Goal: Task Accomplishment & Management: Manage account settings

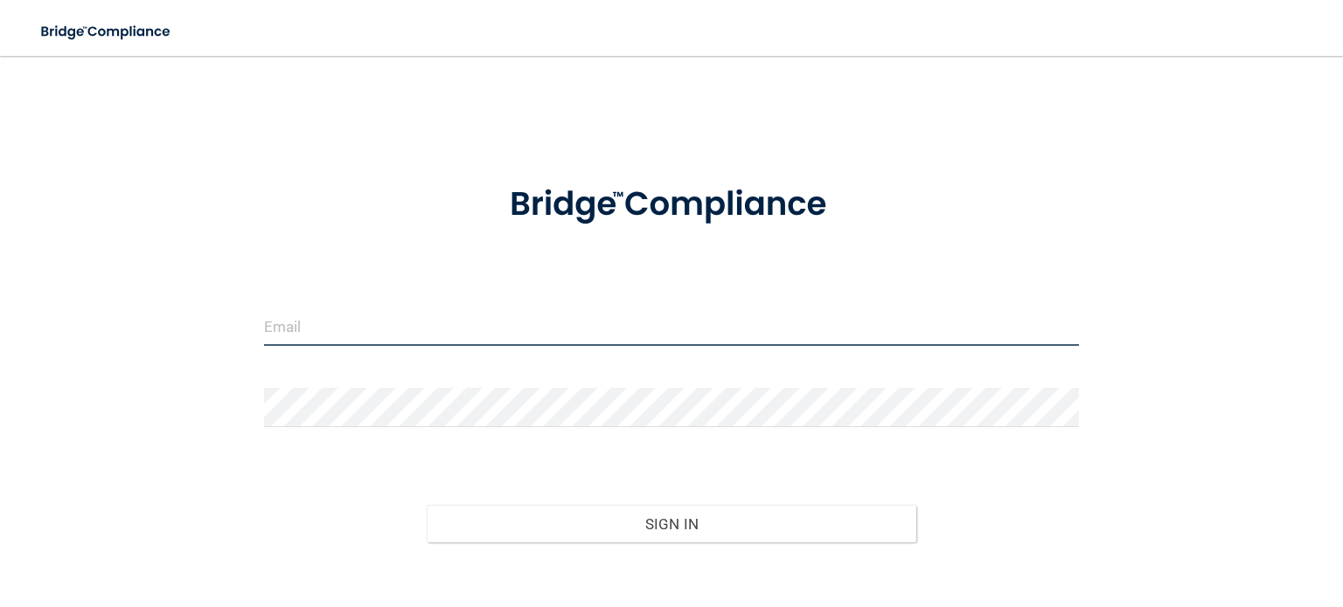
click at [333, 324] on input "email" at bounding box center [671, 326] width 815 height 39
type input "[PERSON_NAME][EMAIL_ADDRESS][DOMAIN_NAME]"
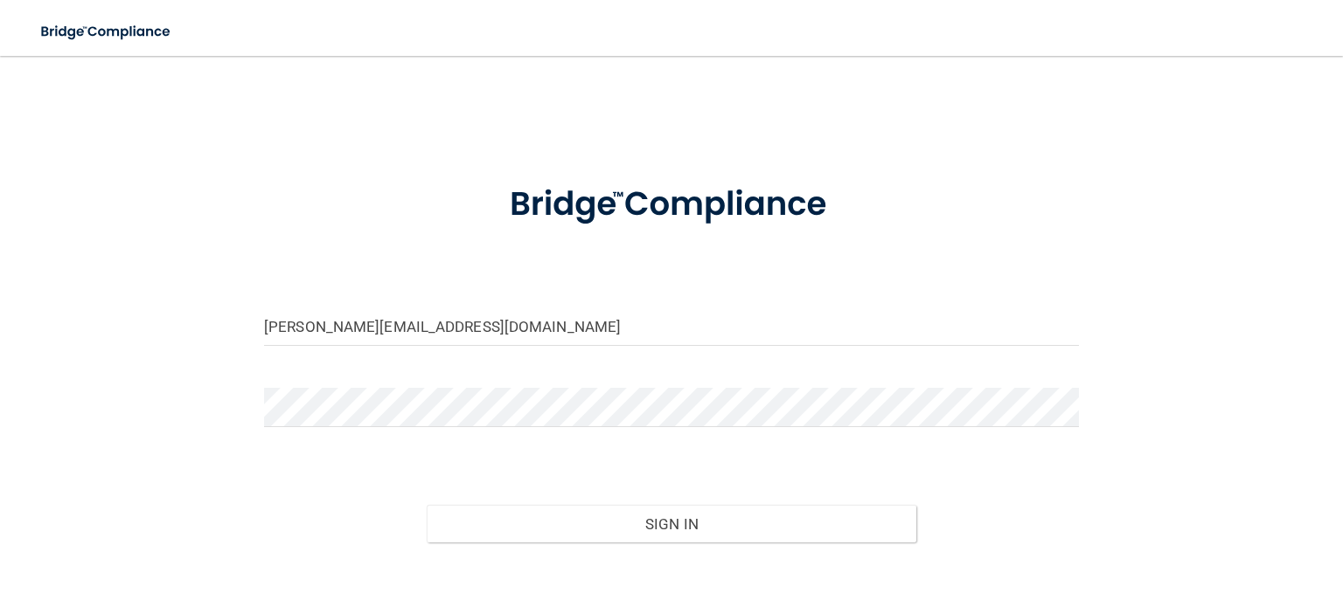
click at [322, 429] on div at bounding box center [671, 414] width 841 height 52
click at [427, 505] on button "Sign In" at bounding box center [671, 524] width 489 height 38
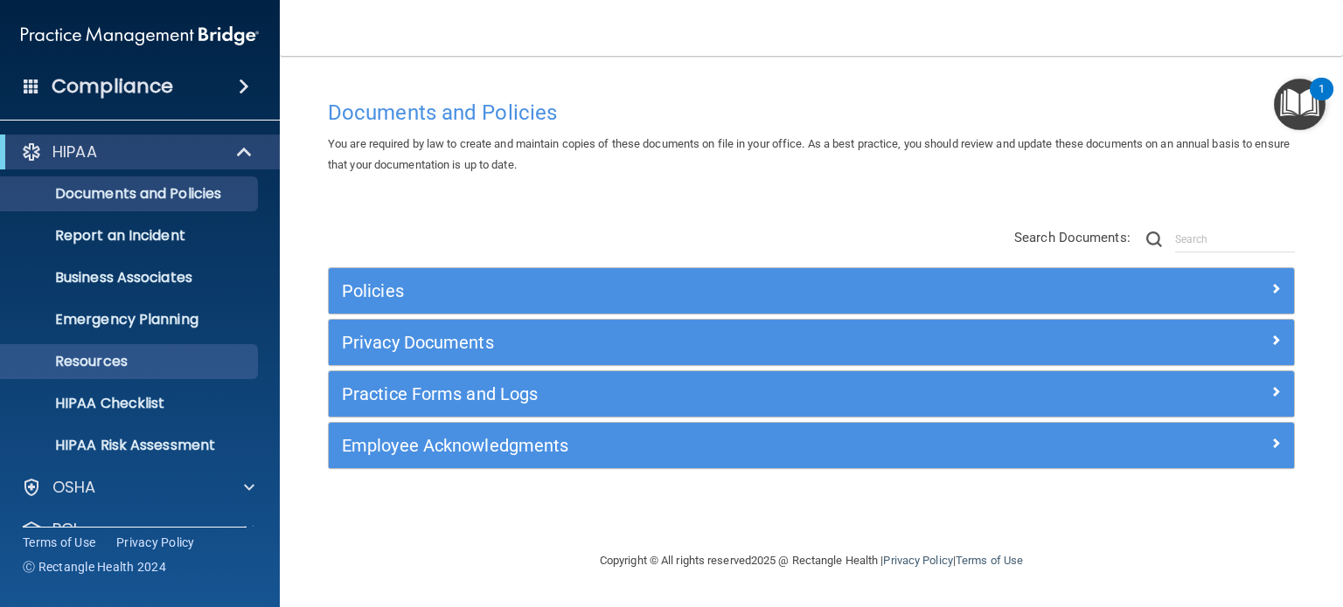
scroll to position [117, 0]
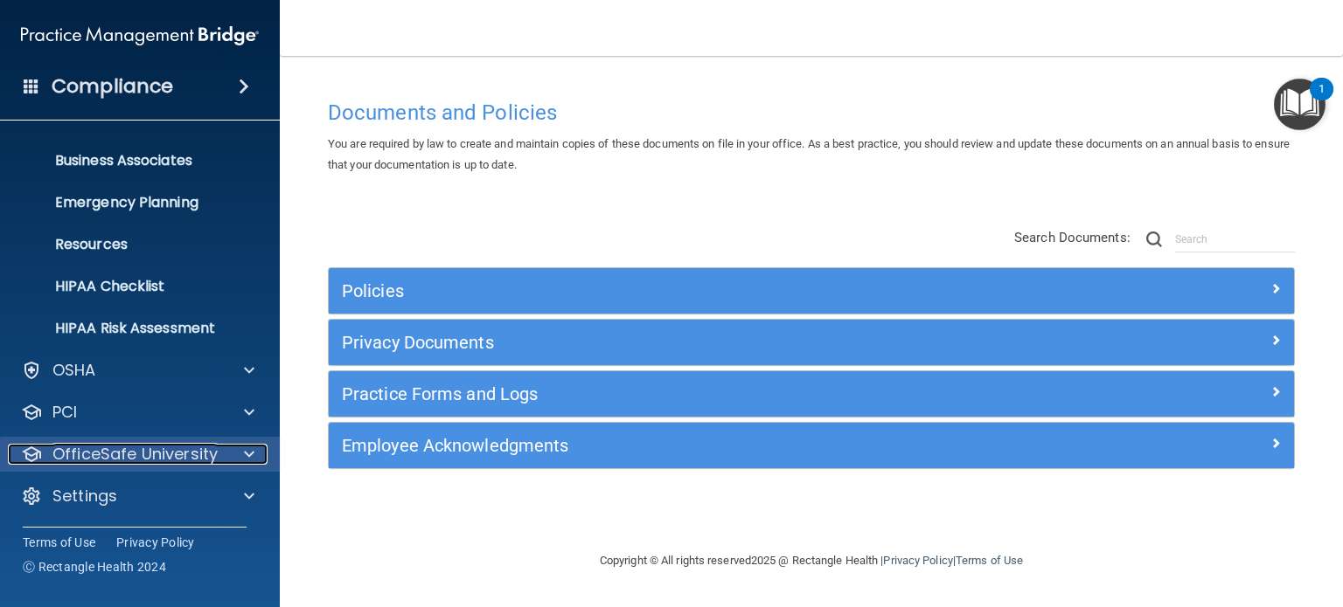
click at [251, 448] on span at bounding box center [249, 454] width 10 height 21
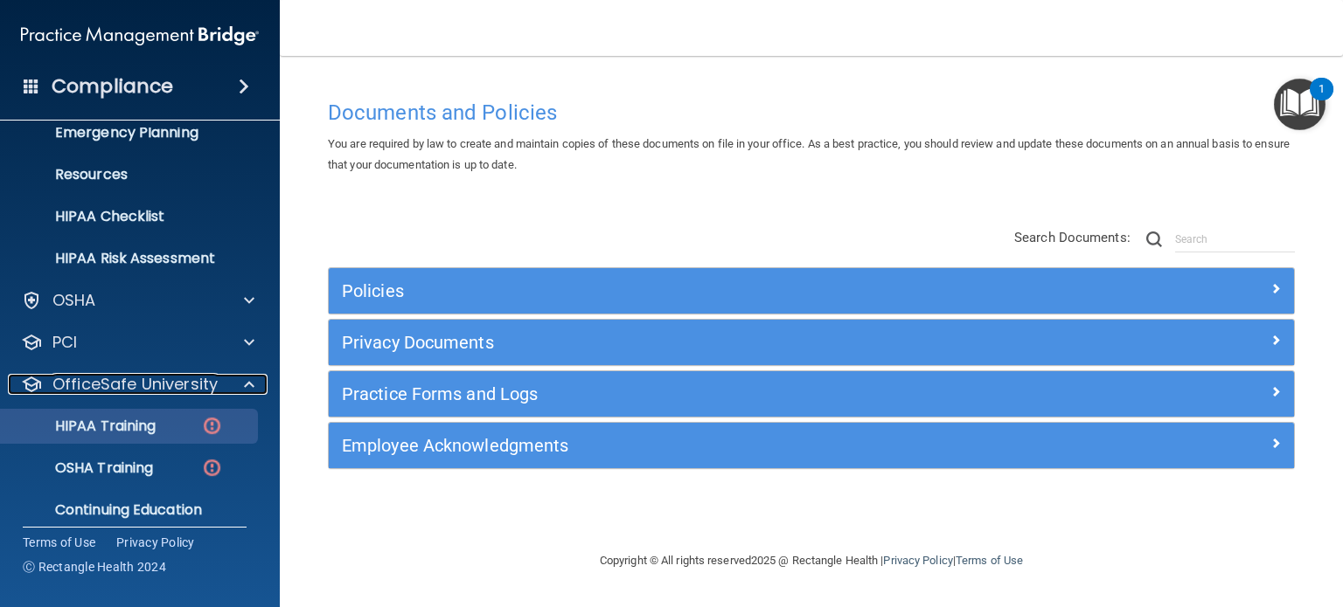
scroll to position [184, 0]
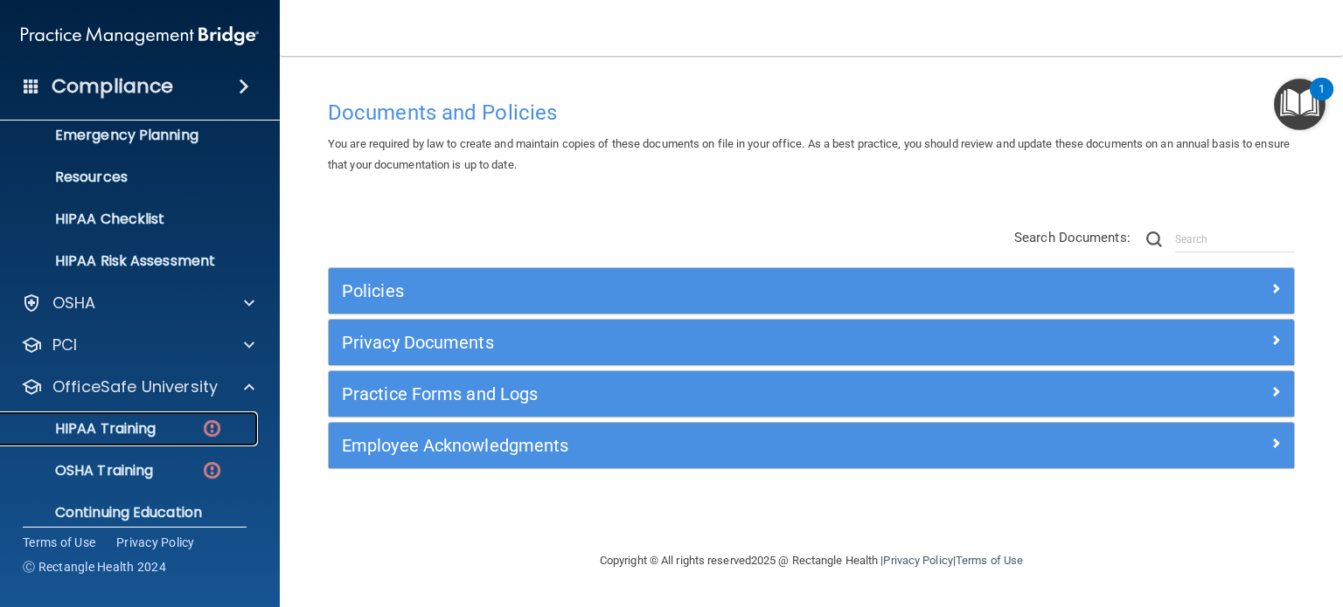
click at [187, 430] on div "HIPAA Training" at bounding box center [130, 428] width 239 height 17
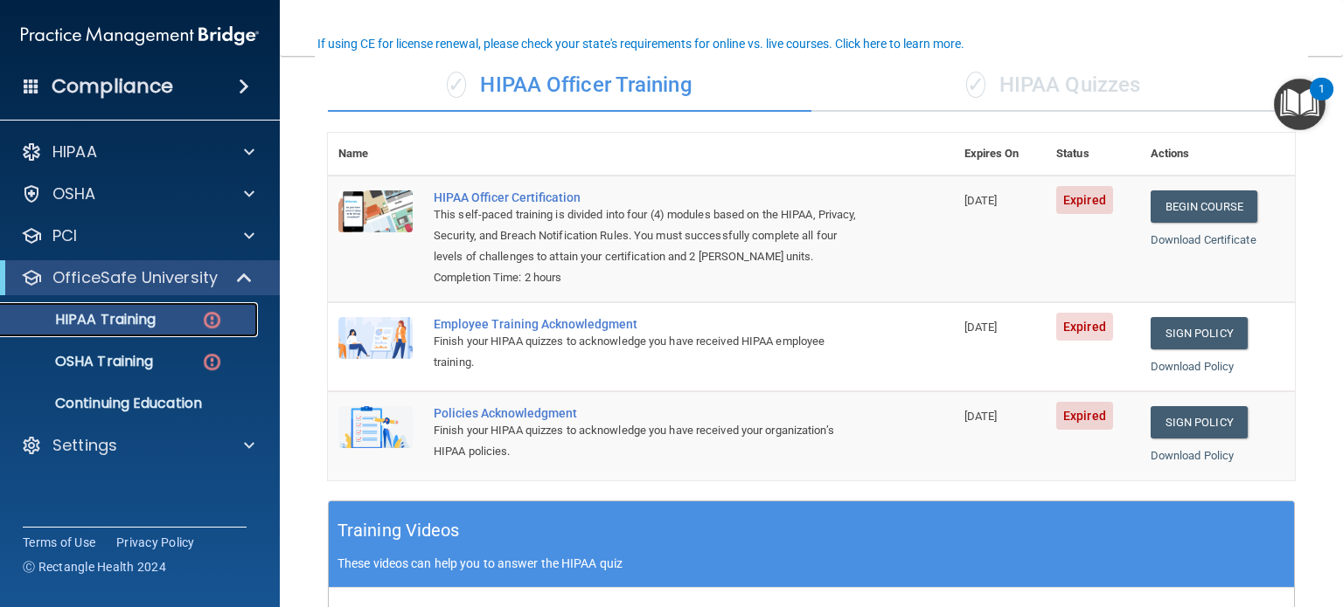
scroll to position [134, 0]
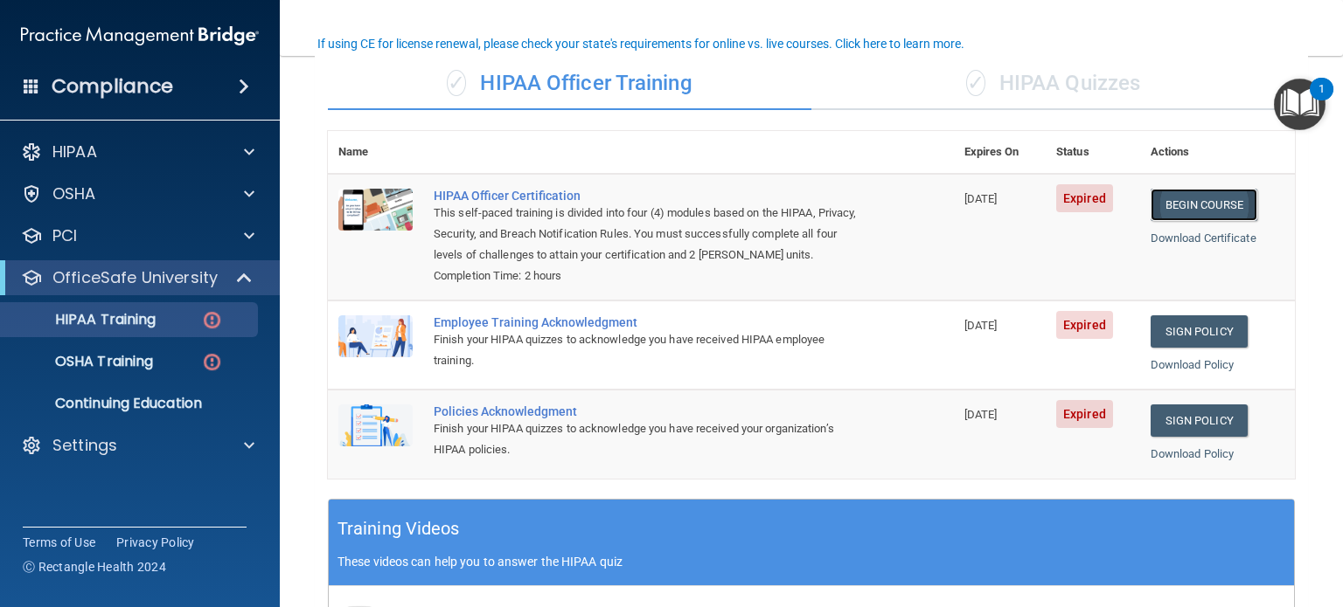
click at [1197, 204] on link "Begin Course" at bounding box center [1203, 205] width 107 height 32
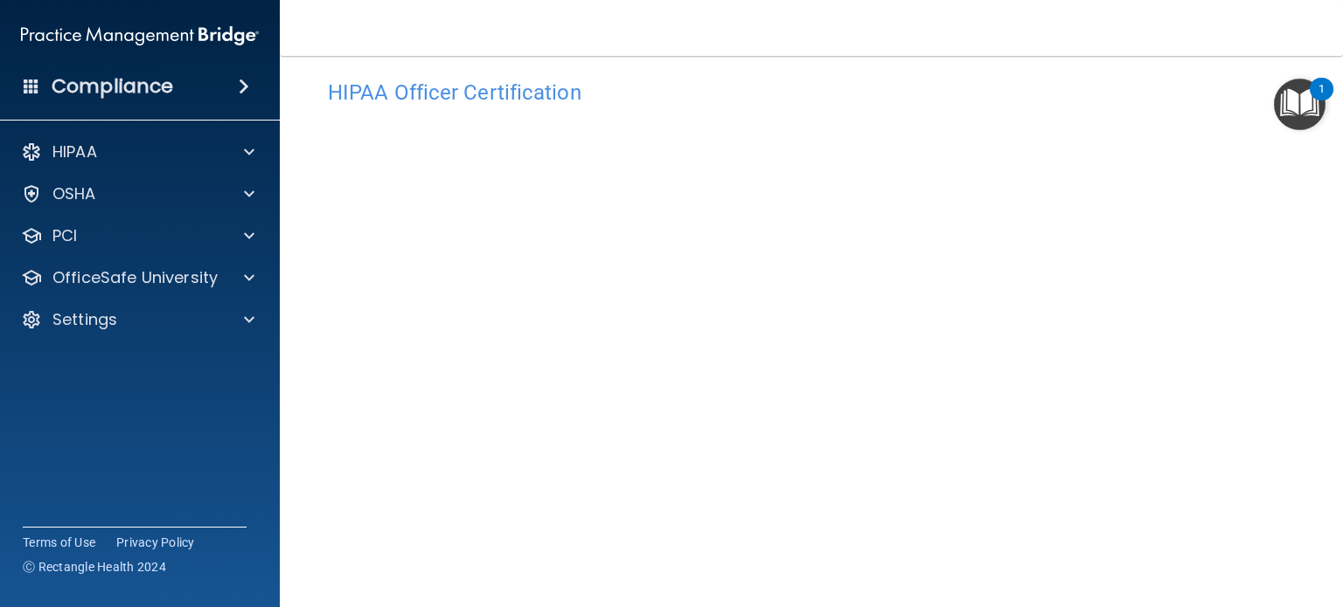
scroll to position [35, 0]
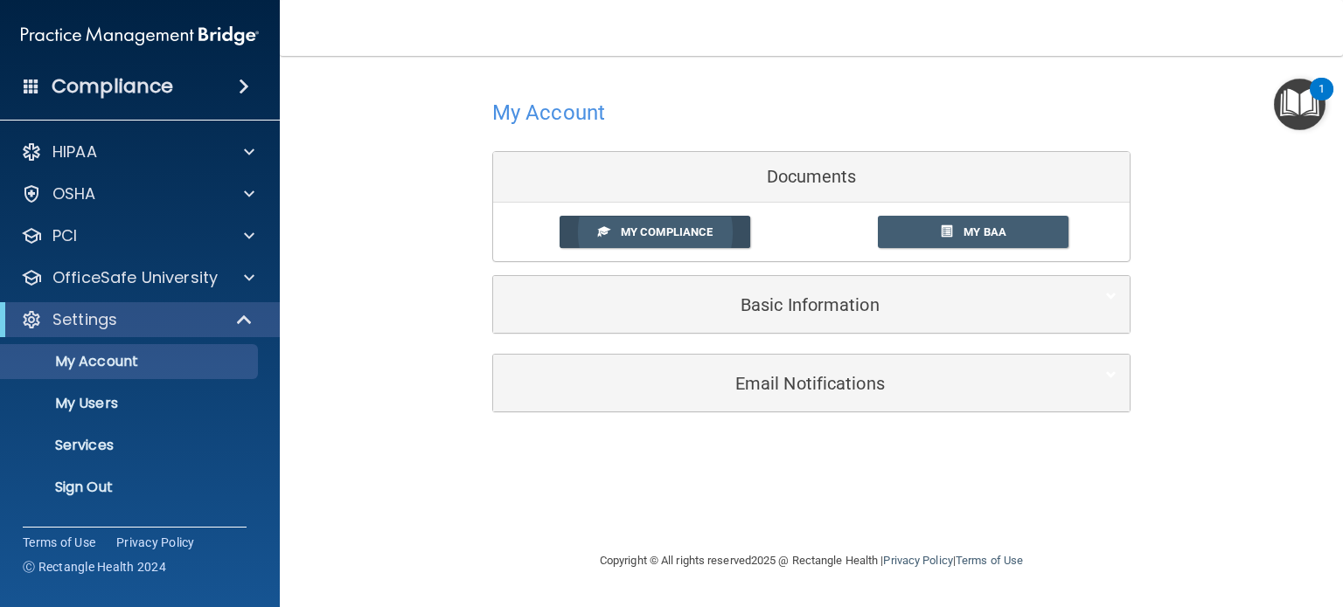
click at [680, 237] on span "My Compliance" at bounding box center [667, 232] width 92 height 13
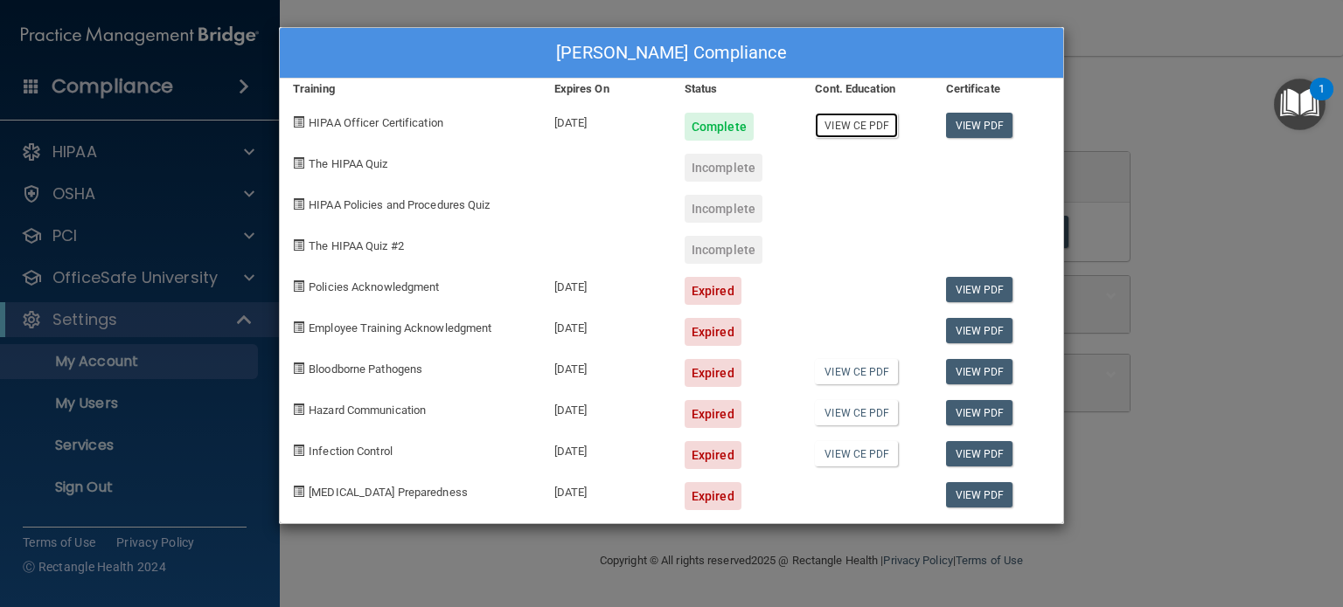
click at [840, 128] on link "View CE PDF" at bounding box center [856, 125] width 83 height 25
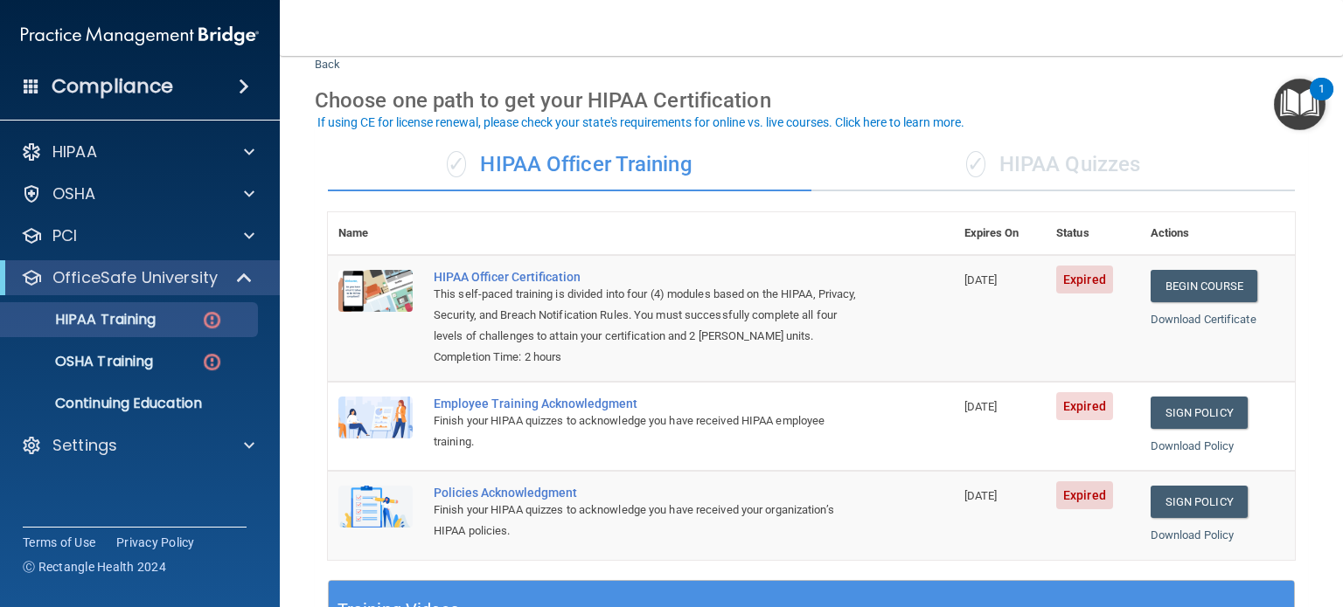
scroll to position [52, 0]
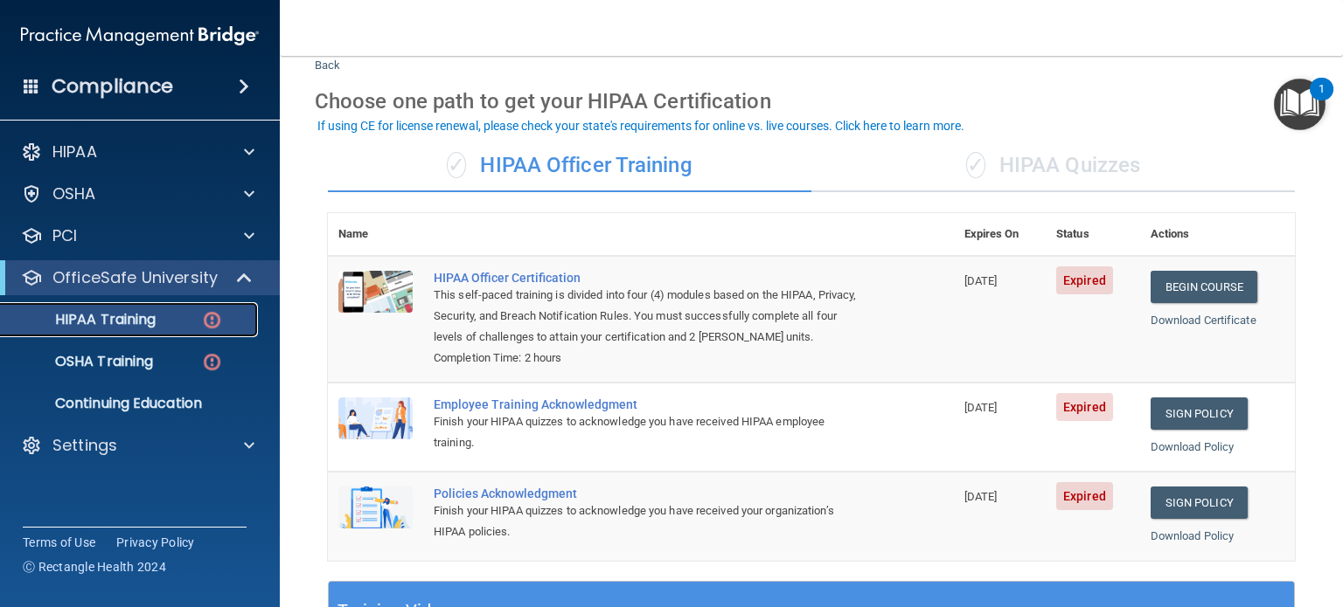
click at [201, 326] on img at bounding box center [212, 320] width 22 height 22
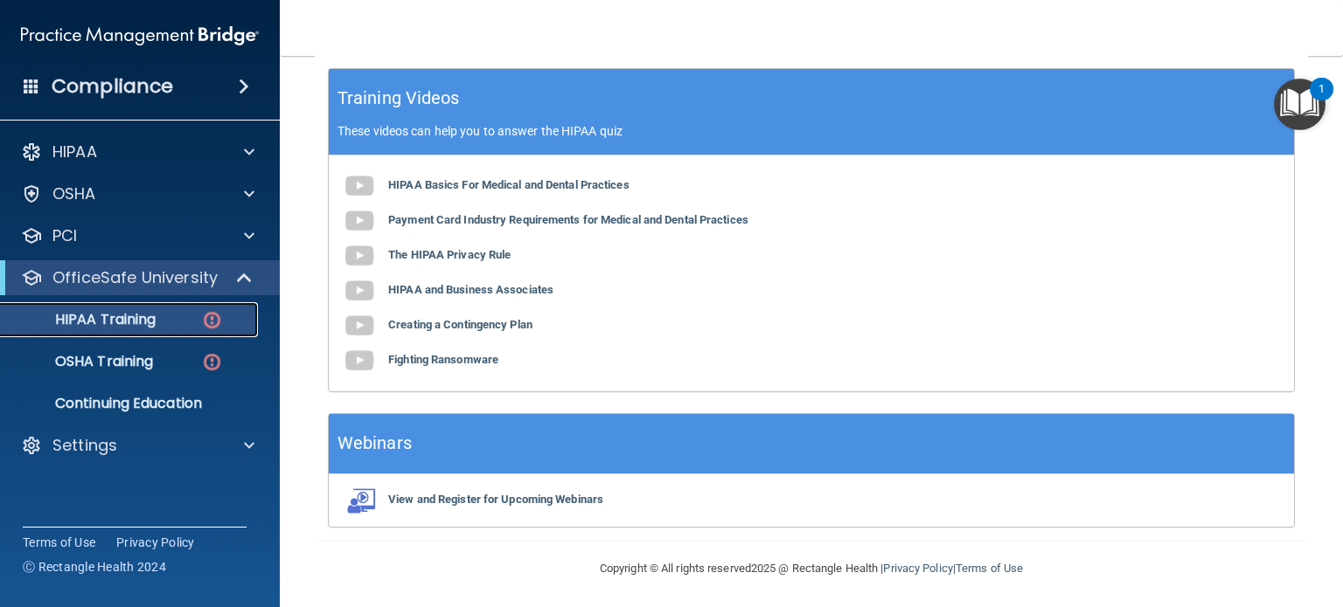
scroll to position [0, 0]
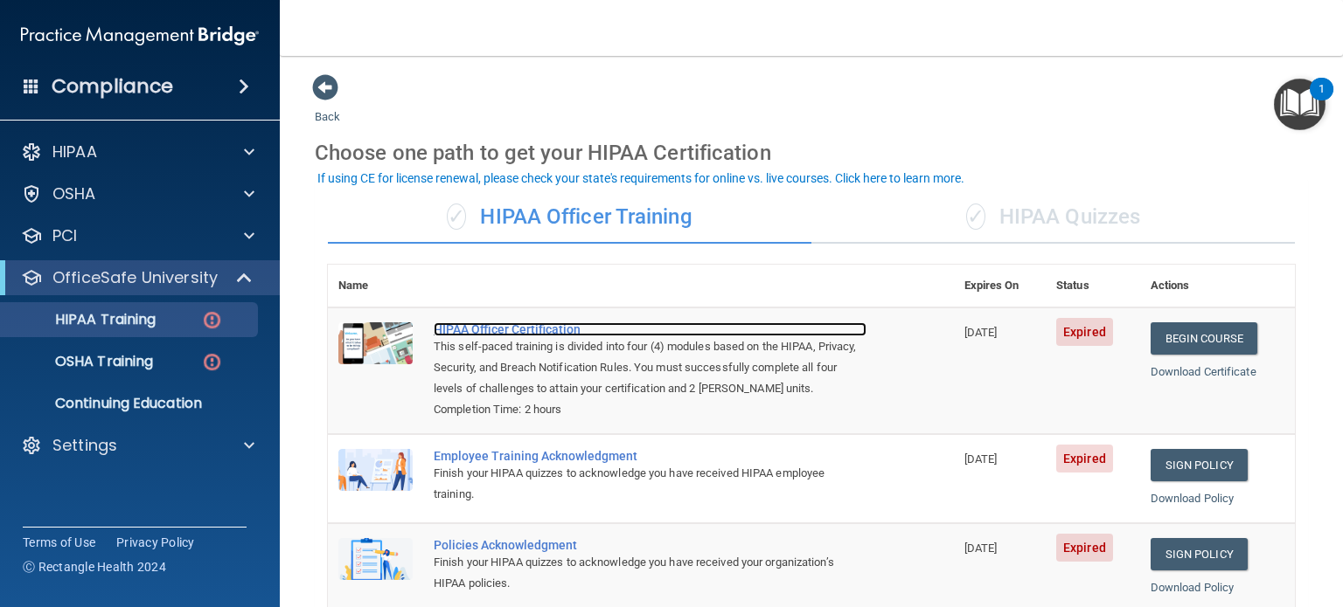
click at [502, 327] on div "HIPAA Officer Certification" at bounding box center [650, 330] width 433 height 14
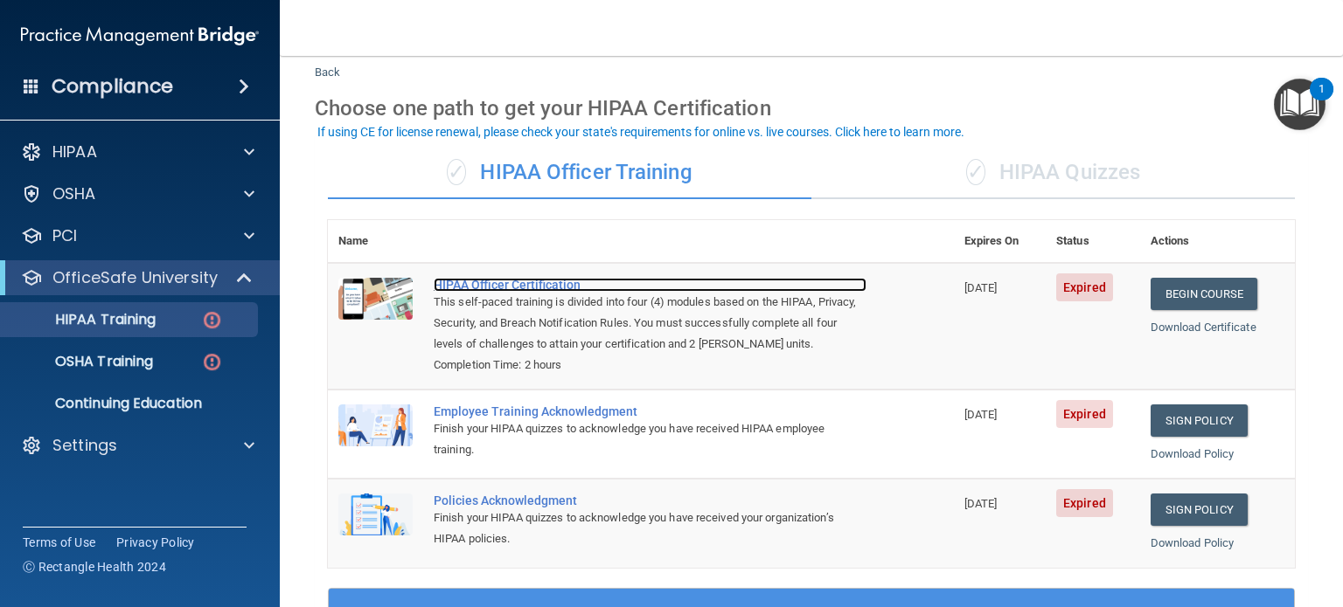
scroll to position [45, 0]
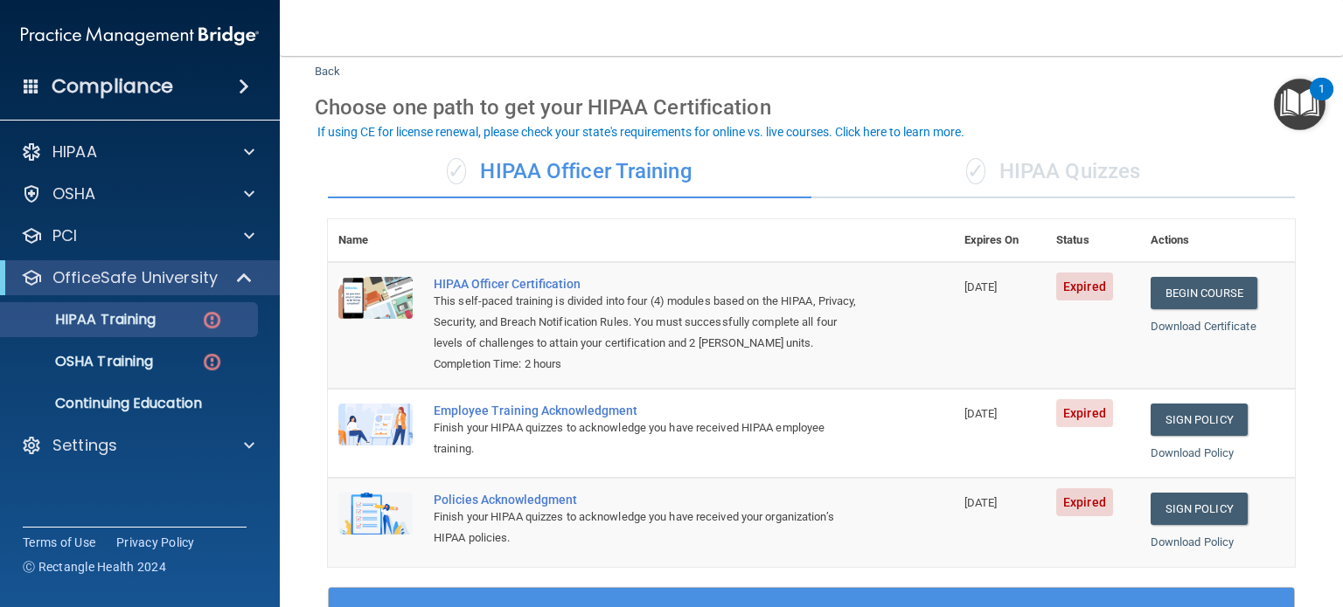
click at [1079, 290] on span "Expired" at bounding box center [1084, 287] width 57 height 28
click at [985, 288] on span "[DATE]" at bounding box center [980, 287] width 33 height 13
click at [1209, 301] on link "Begin Course" at bounding box center [1203, 293] width 107 height 32
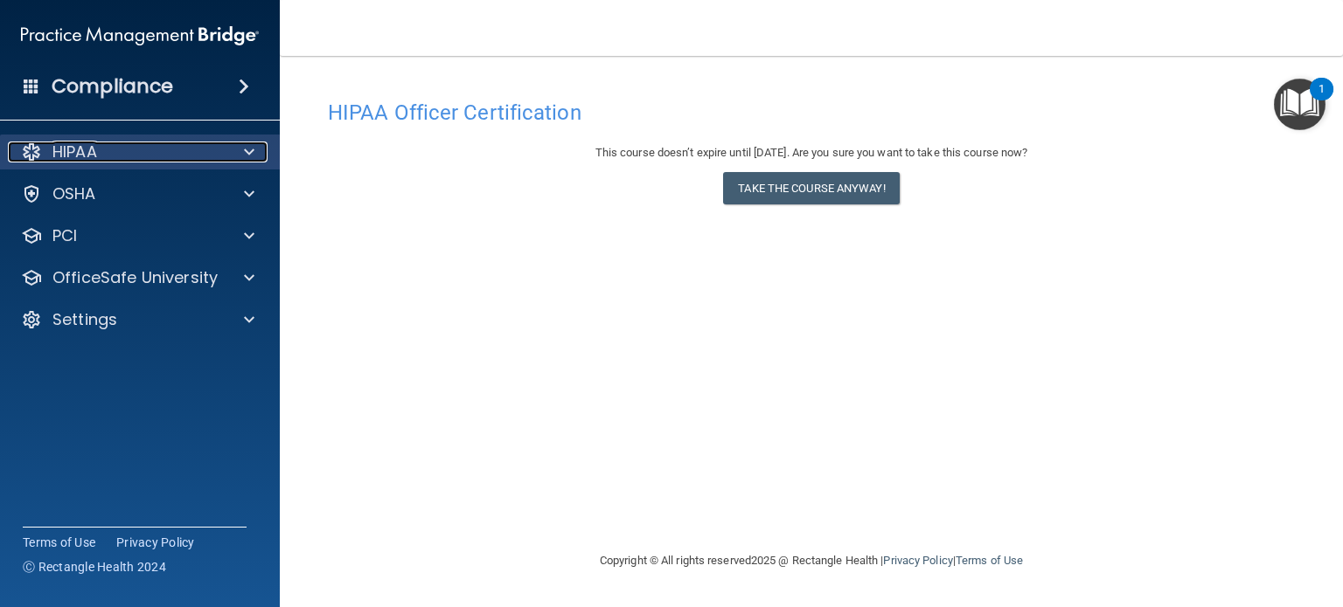
click at [102, 152] on div "HIPAA" at bounding box center [116, 152] width 217 height 21
click at [123, 146] on div "HIPAA" at bounding box center [116, 152] width 217 height 21
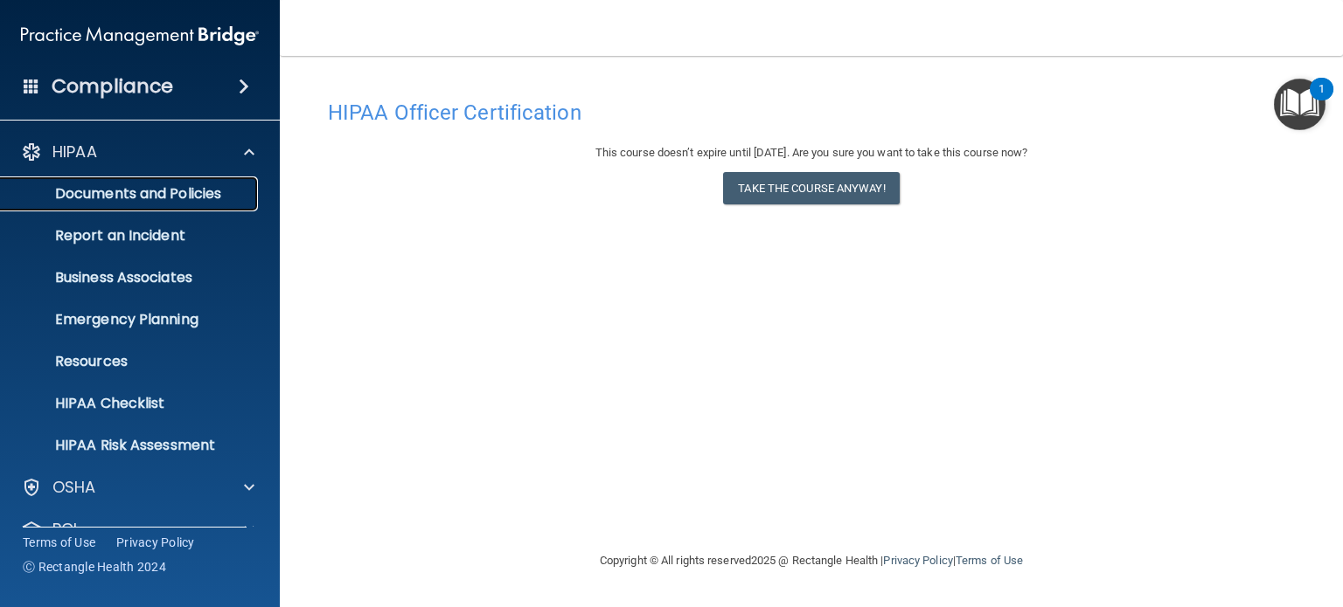
click at [185, 199] on p "Documents and Policies" at bounding box center [130, 193] width 239 height 17
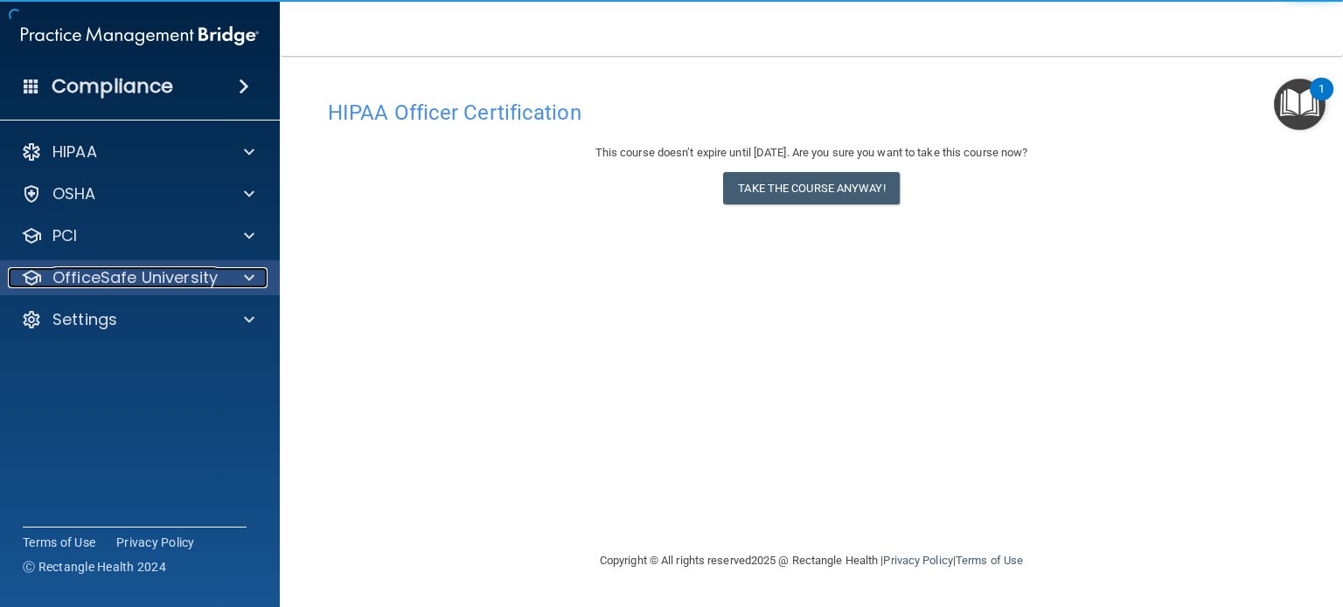
click at [248, 283] on span at bounding box center [249, 277] width 10 height 21
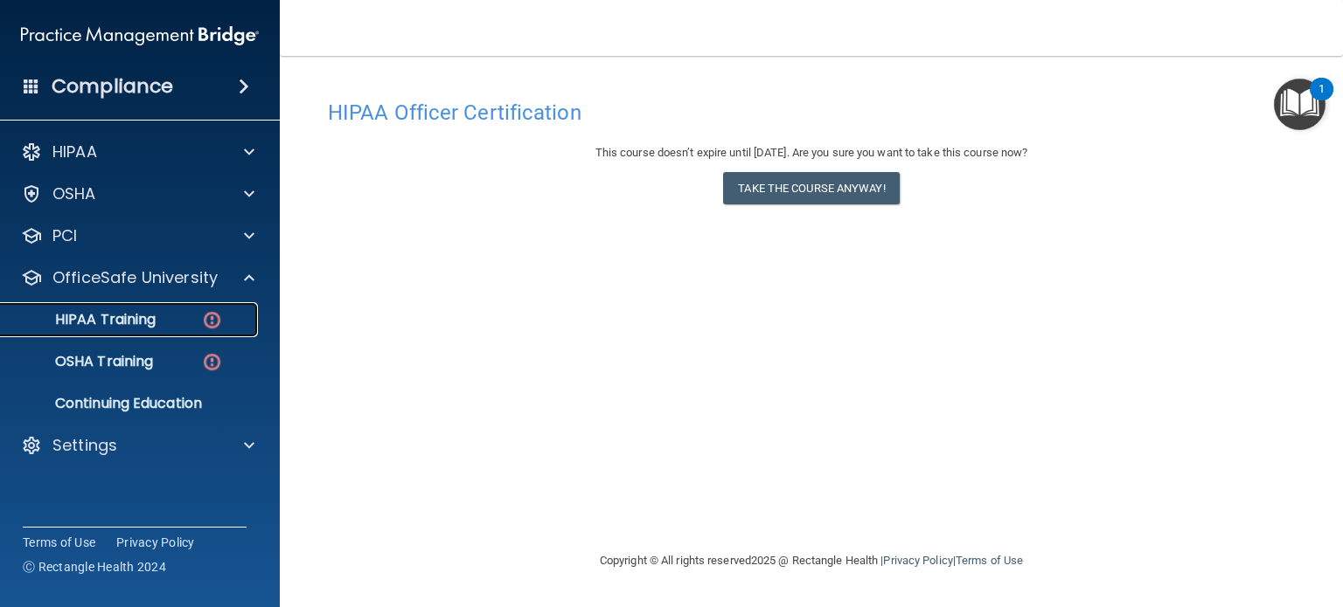
click at [200, 329] on link "HIPAA Training" at bounding box center [120, 319] width 275 height 35
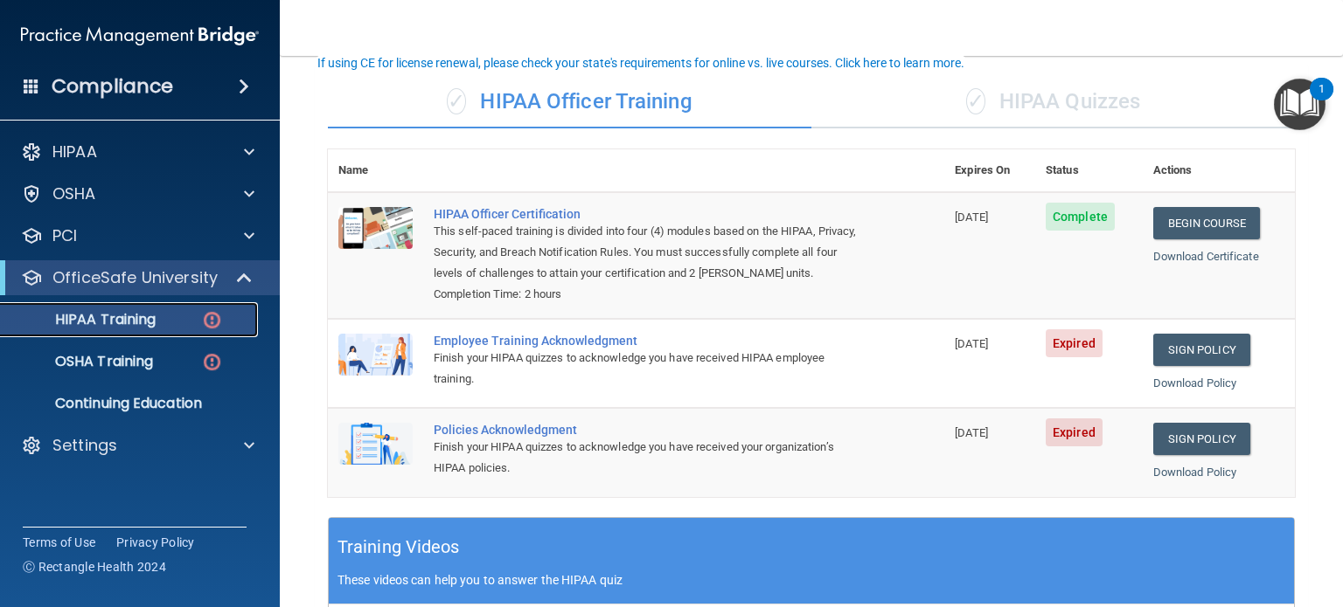
scroll to position [115, 0]
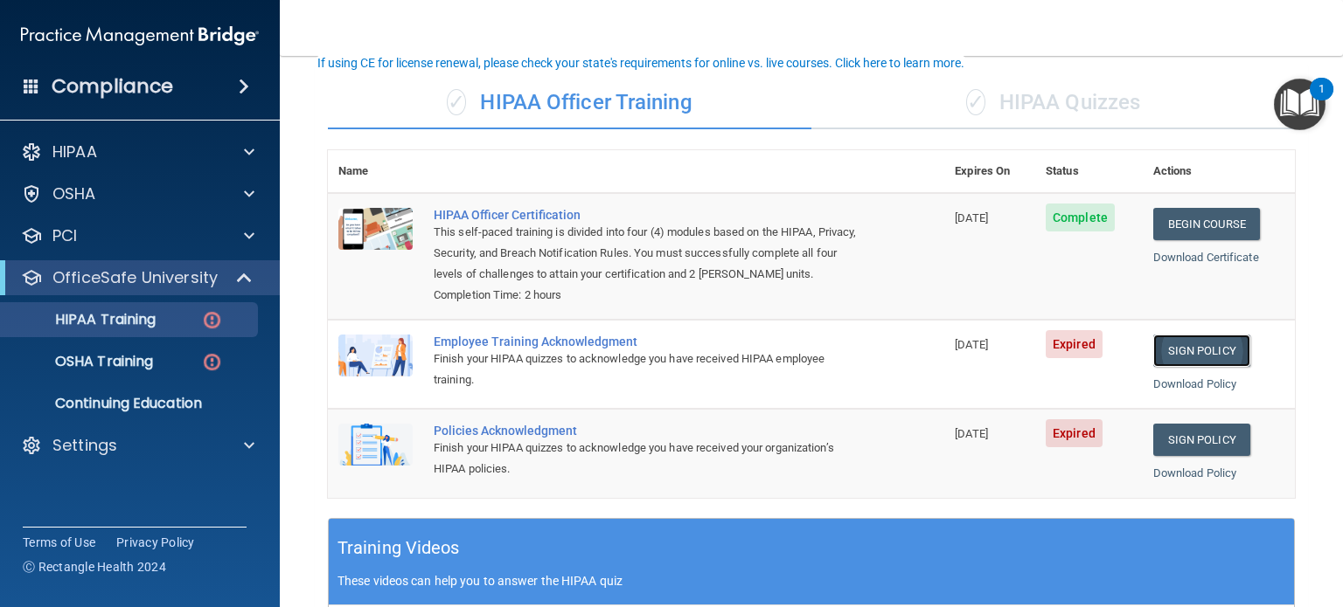
click at [1166, 353] on link "Sign Policy" at bounding box center [1201, 351] width 97 height 32
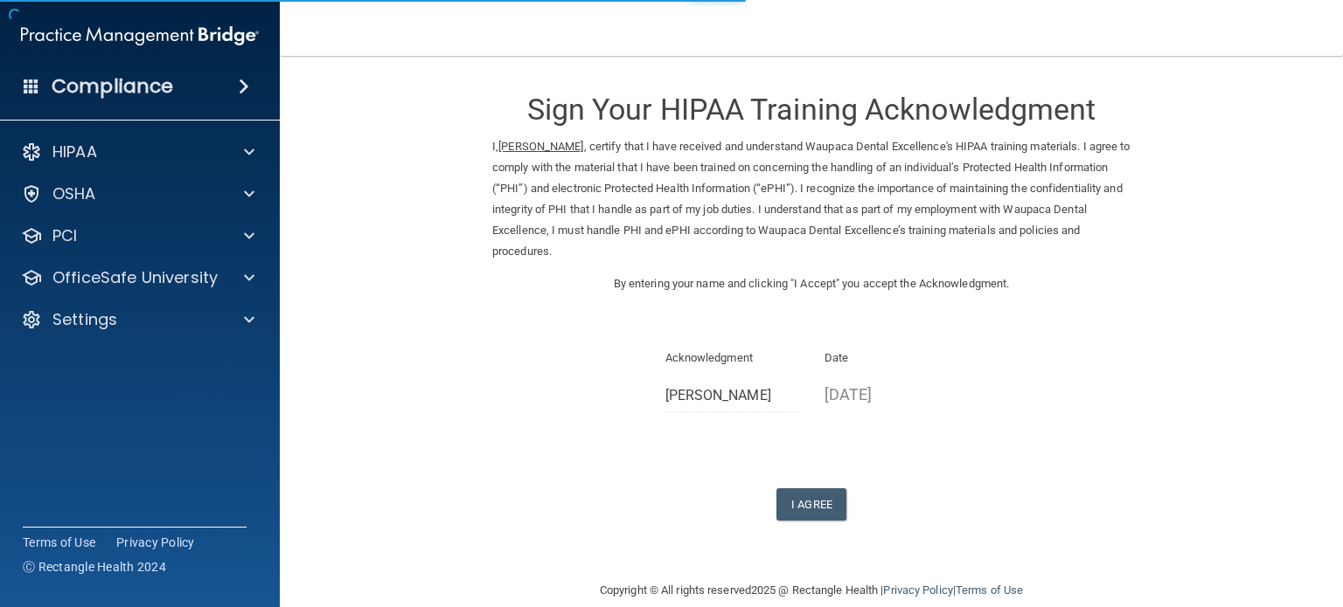
scroll to position [24, 0]
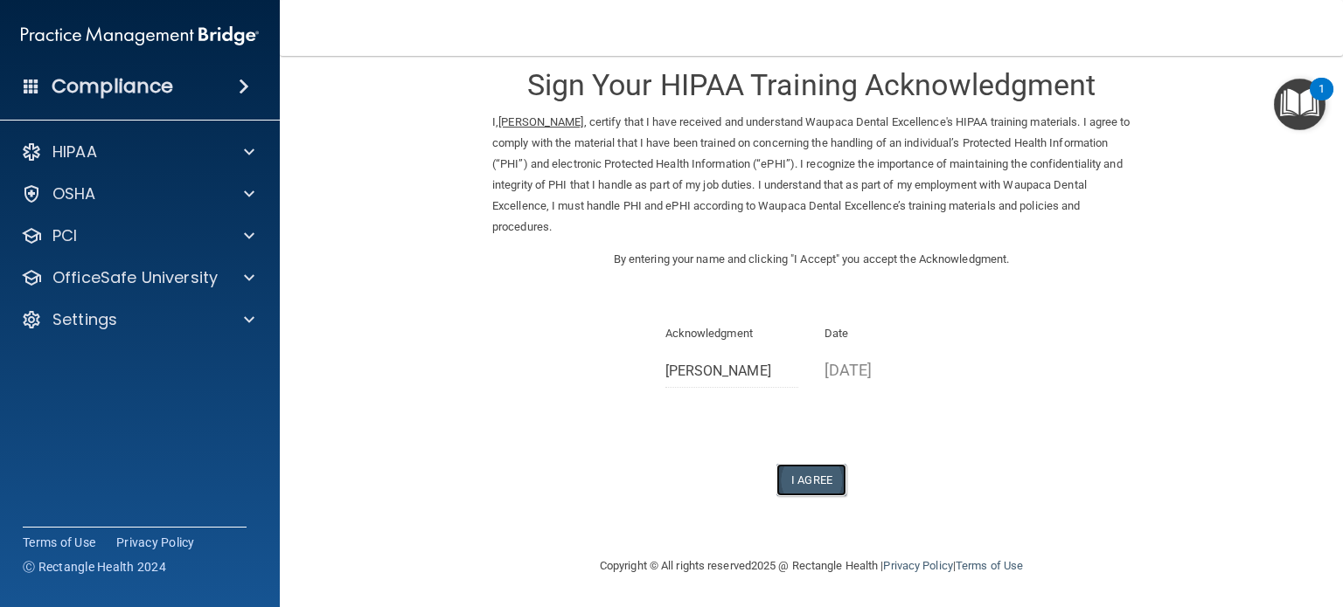
click at [805, 482] on button "I Agree" at bounding box center [811, 480] width 70 height 32
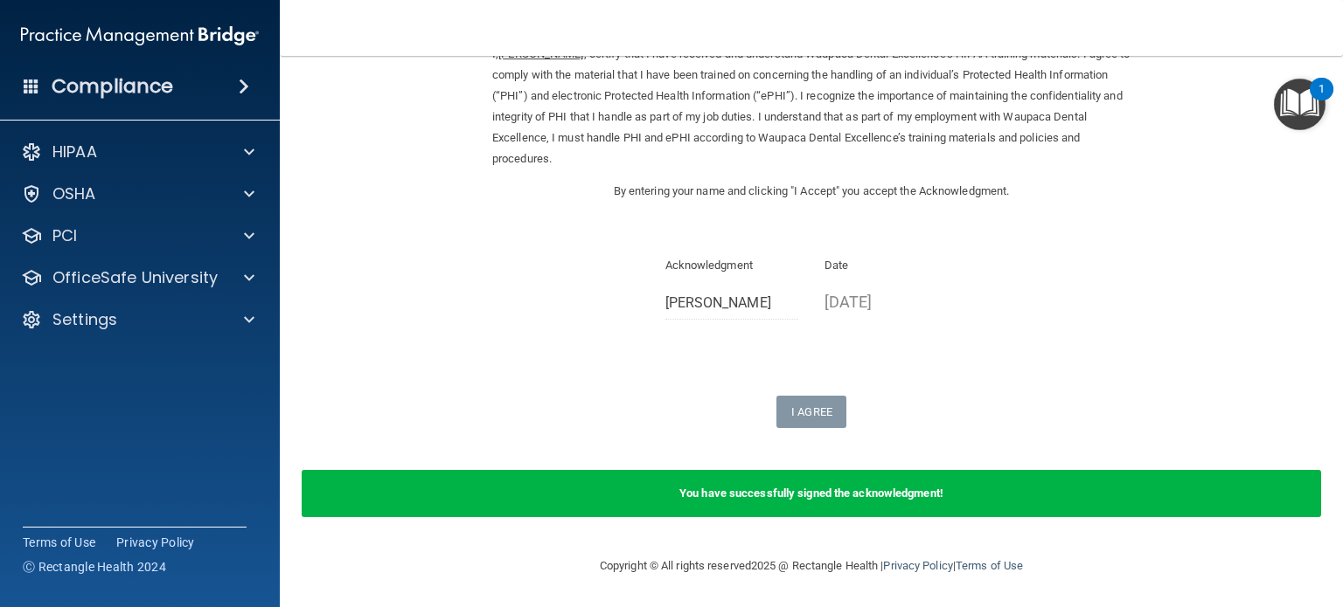
scroll to position [0, 0]
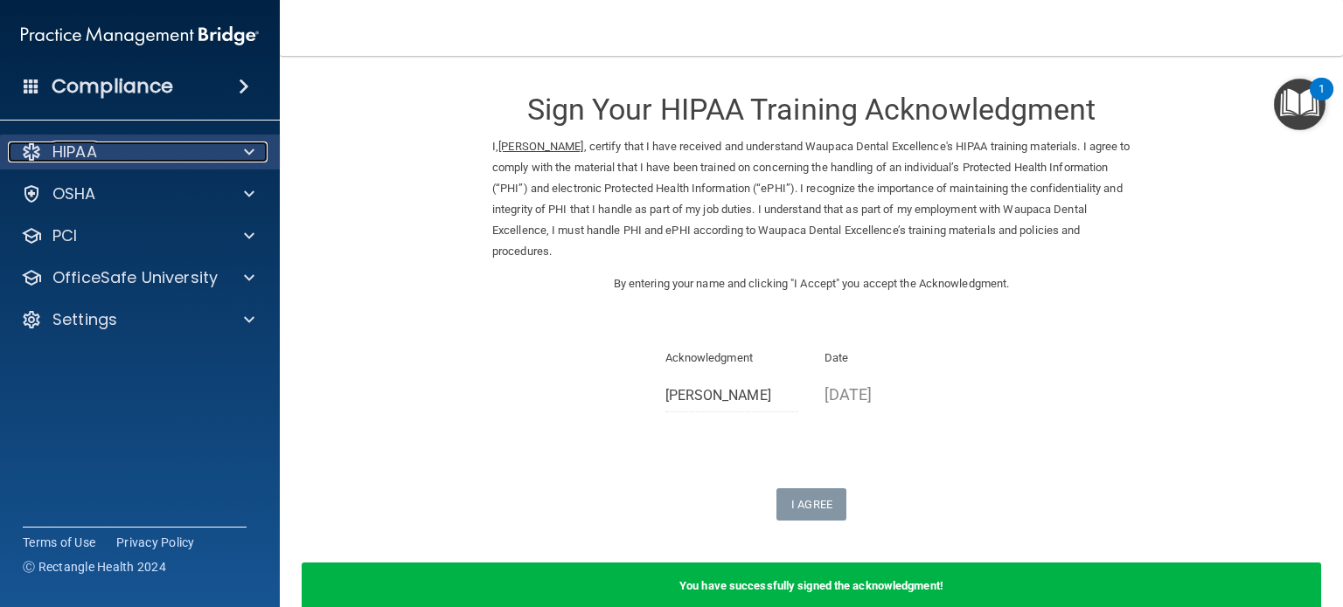
click at [255, 149] on div at bounding box center [247, 152] width 44 height 21
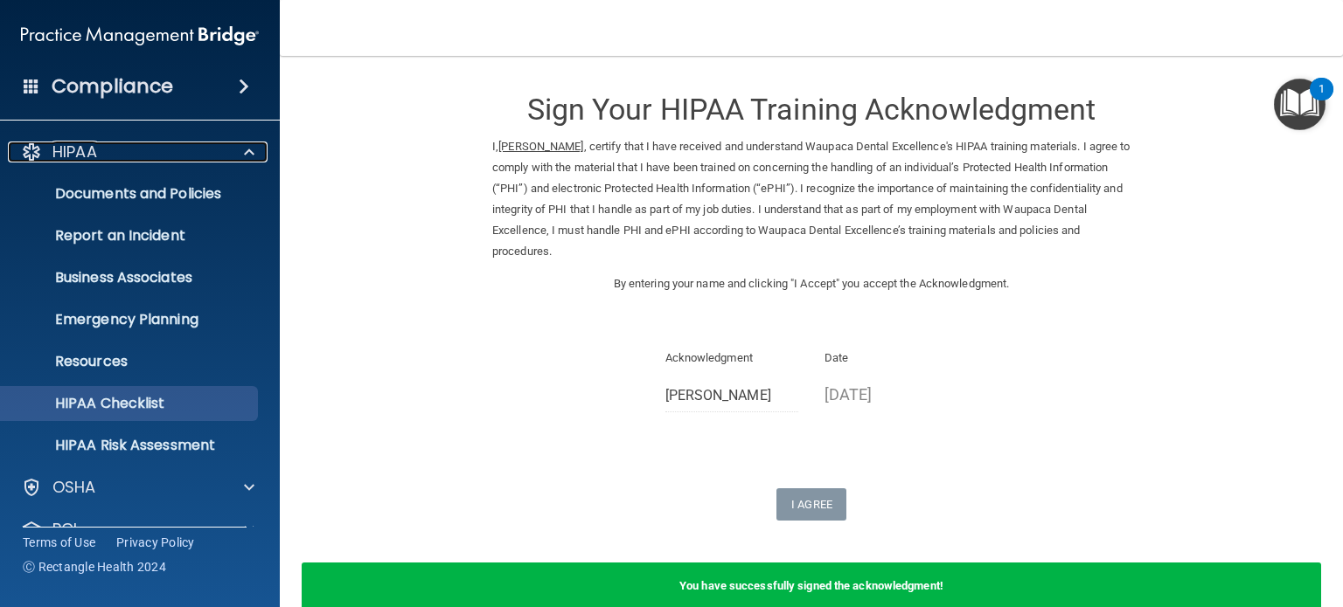
scroll to position [117, 0]
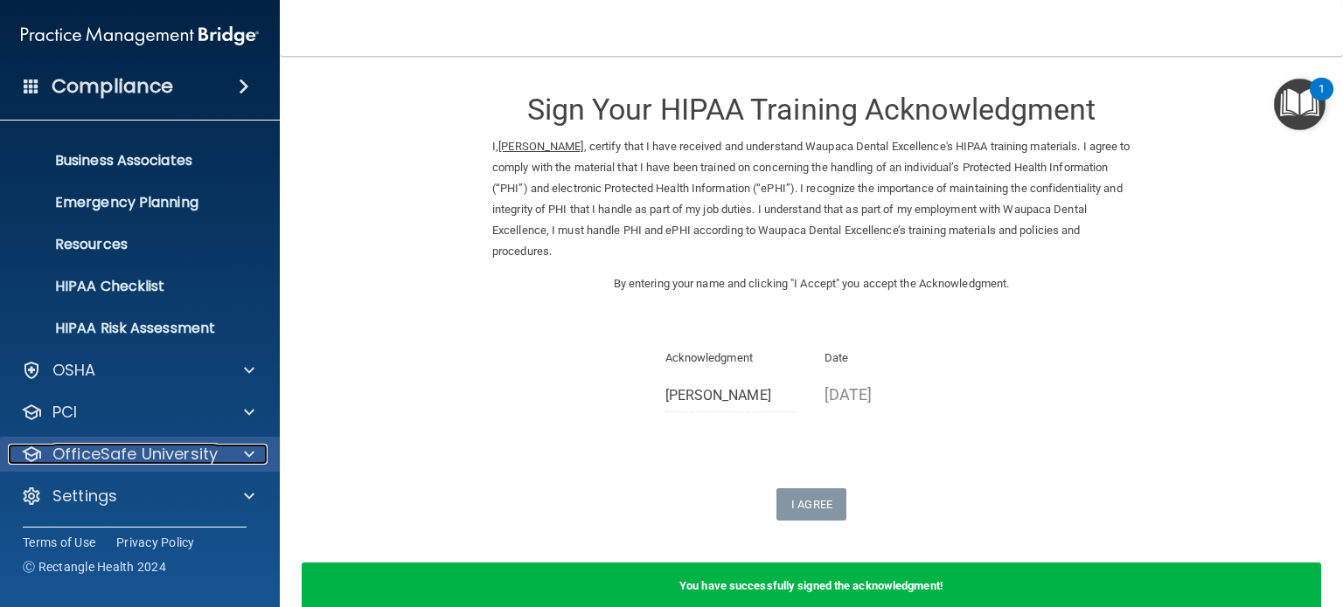
click at [252, 460] on span at bounding box center [249, 454] width 10 height 21
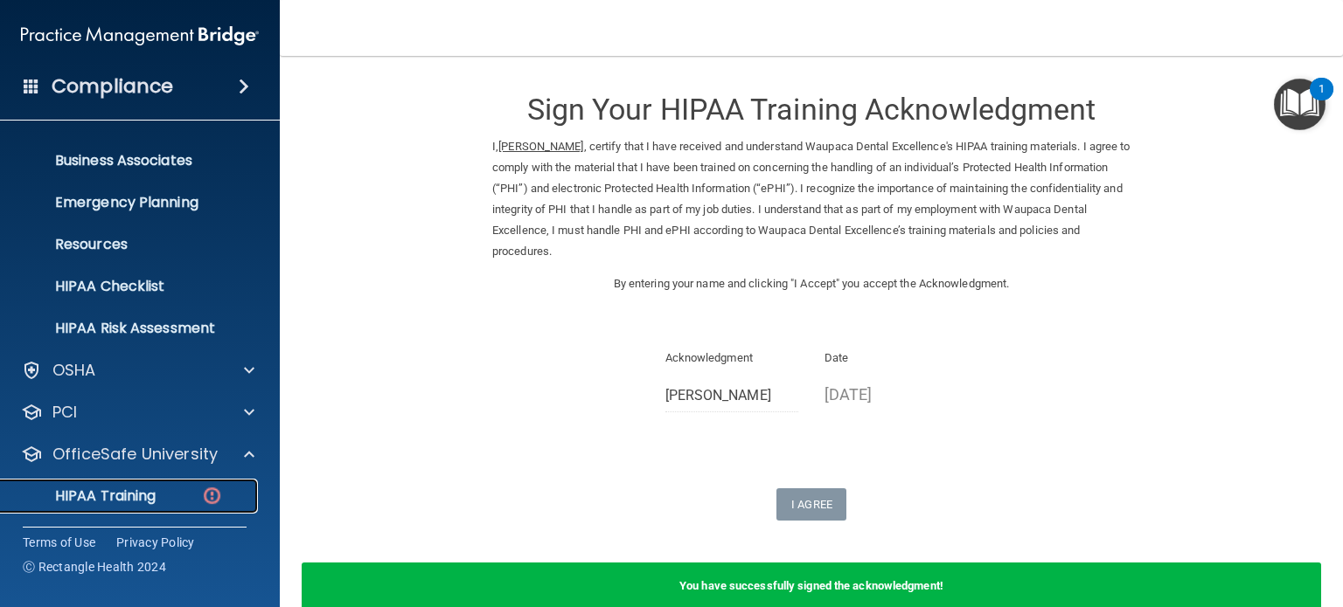
click at [174, 489] on div "HIPAA Training" at bounding box center [130, 496] width 239 height 17
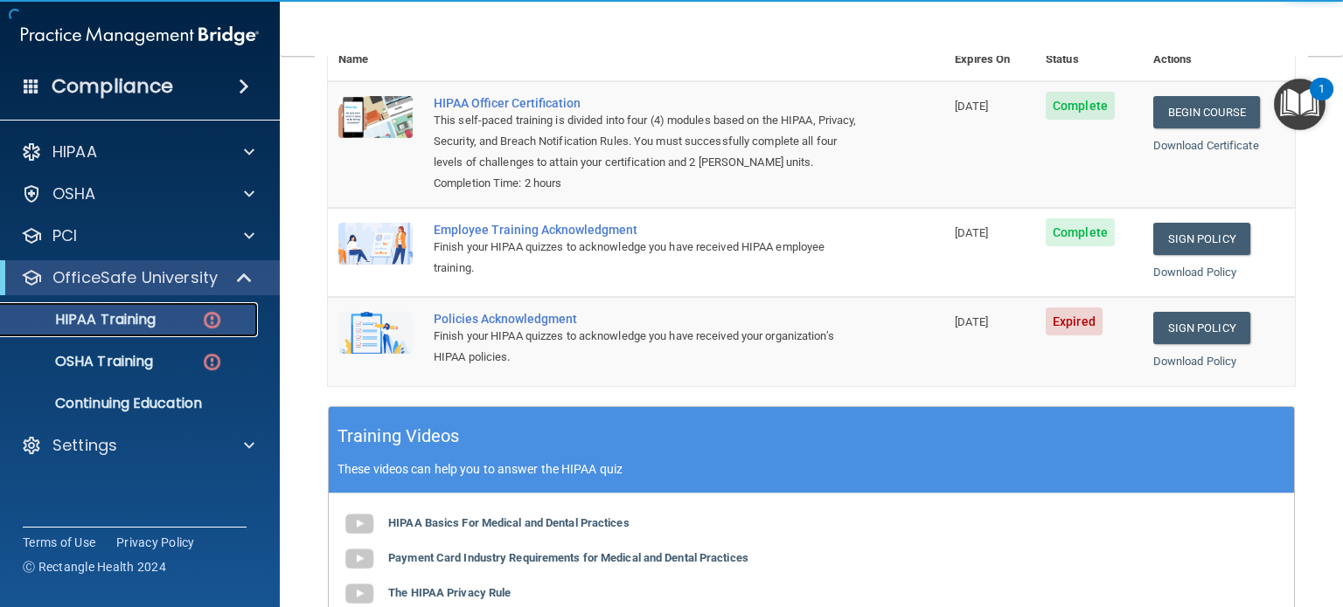
scroll to position [227, 0]
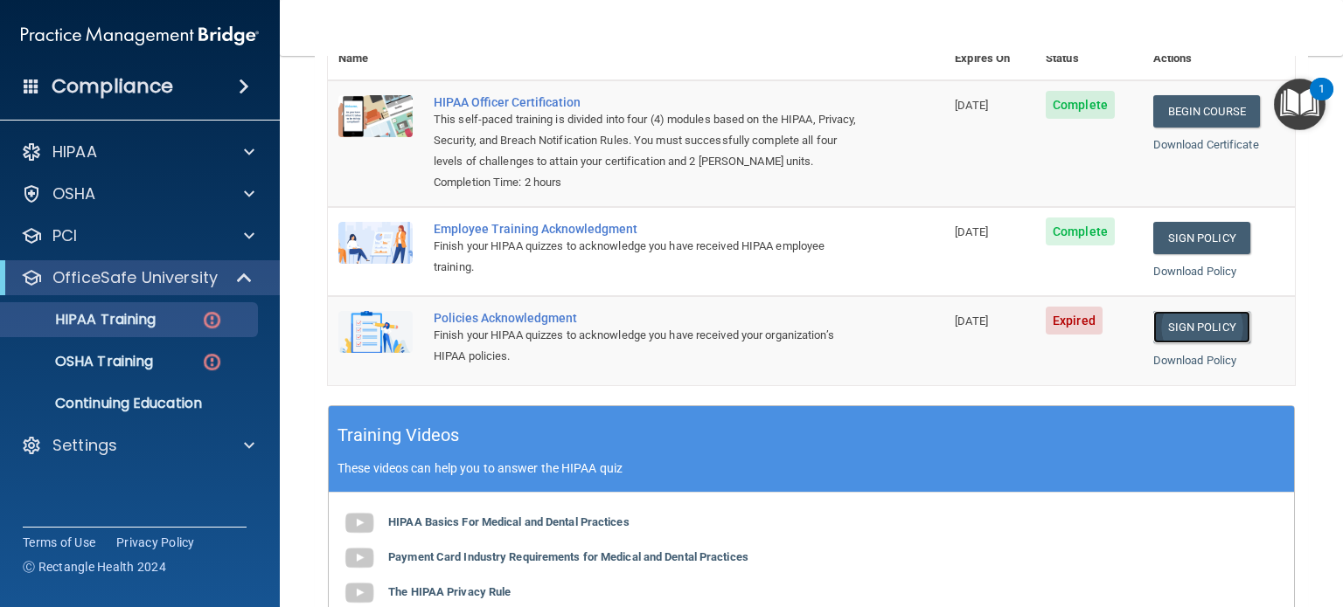
click at [1159, 325] on link "Sign Policy" at bounding box center [1201, 327] width 97 height 32
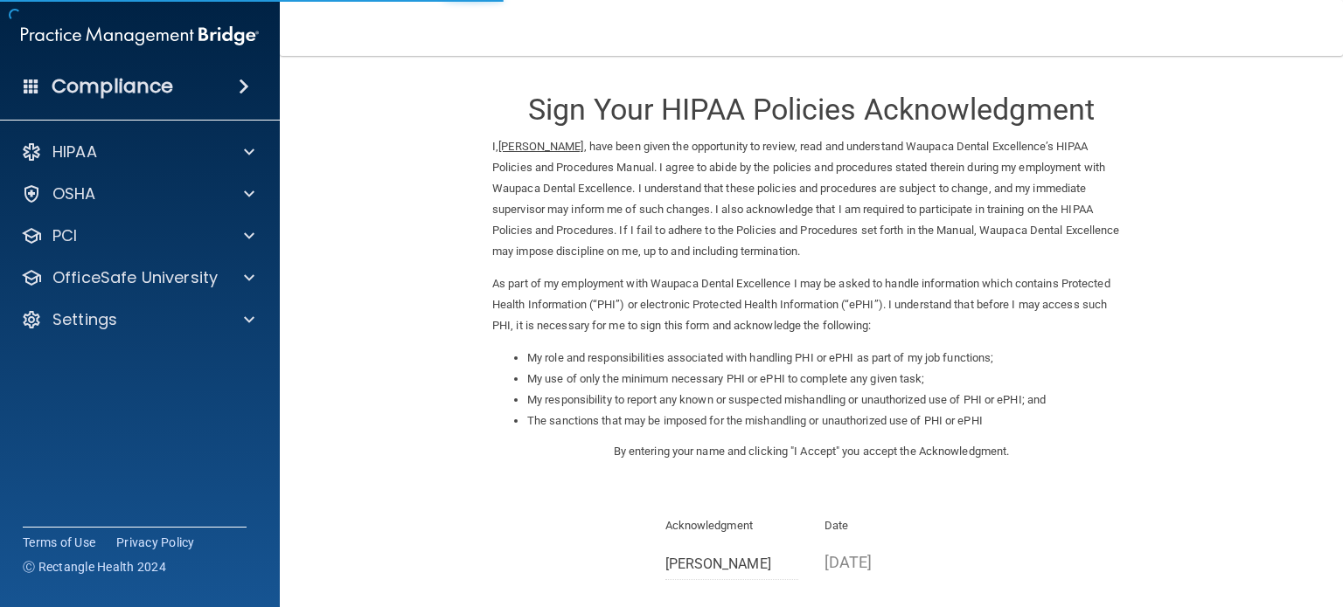
scroll to position [192, 0]
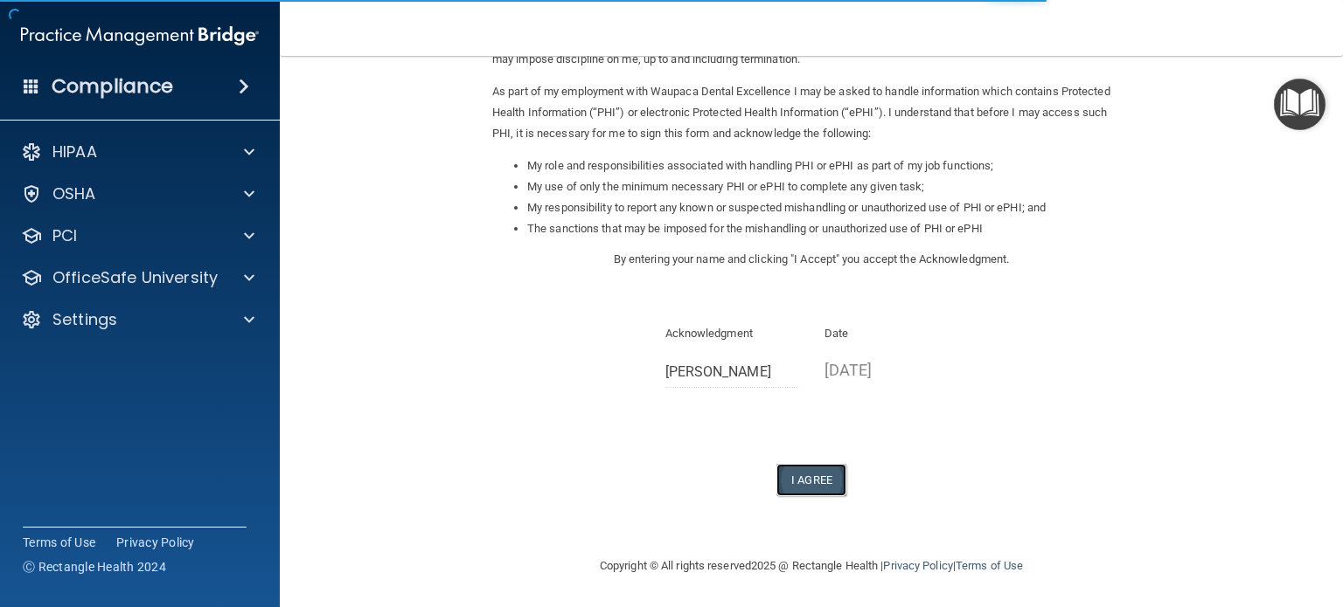
click at [816, 484] on button "I Agree" at bounding box center [811, 480] width 70 height 32
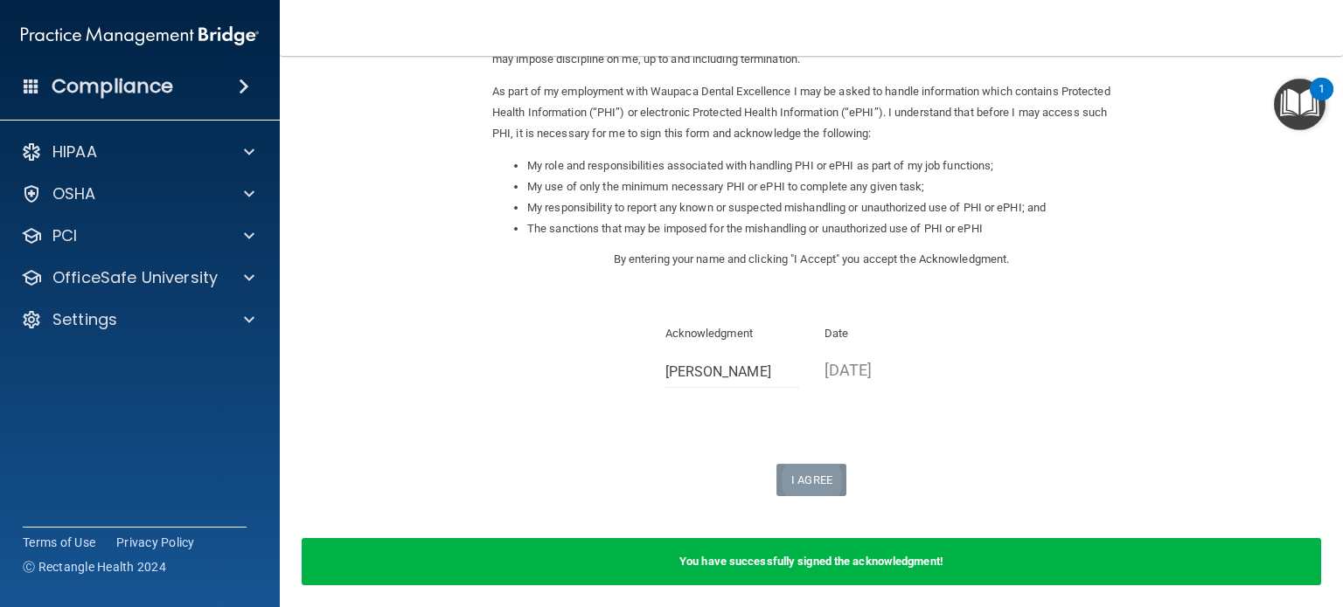
scroll to position [260, 0]
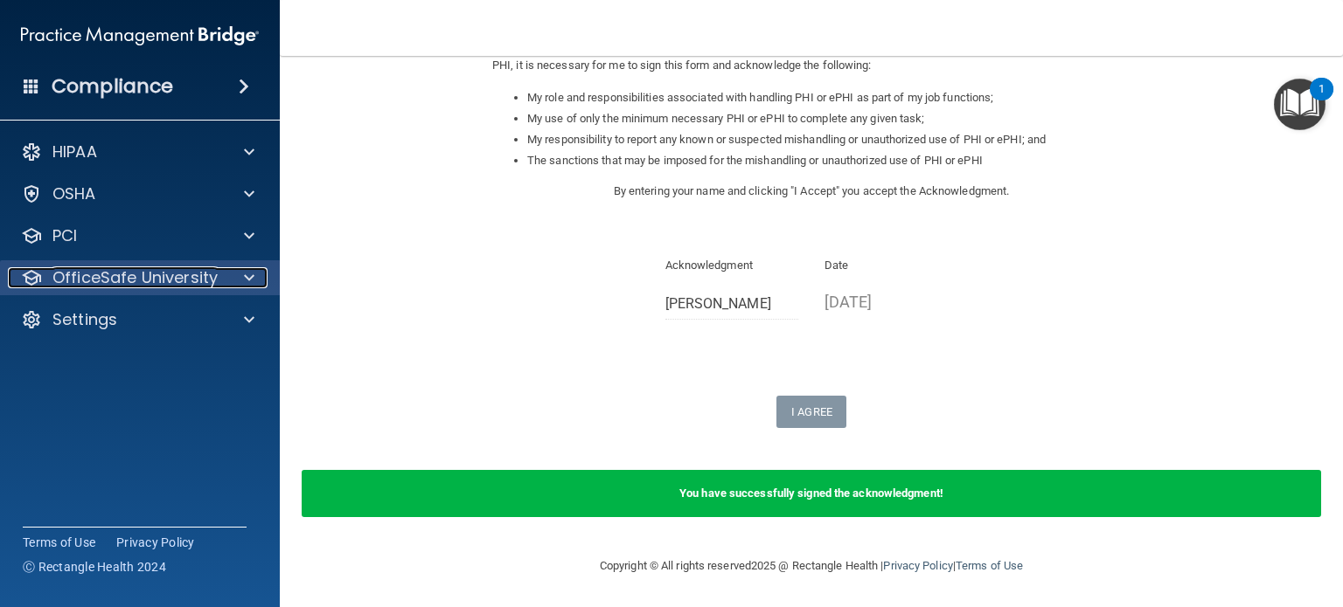
click at [234, 276] on div at bounding box center [247, 277] width 44 height 21
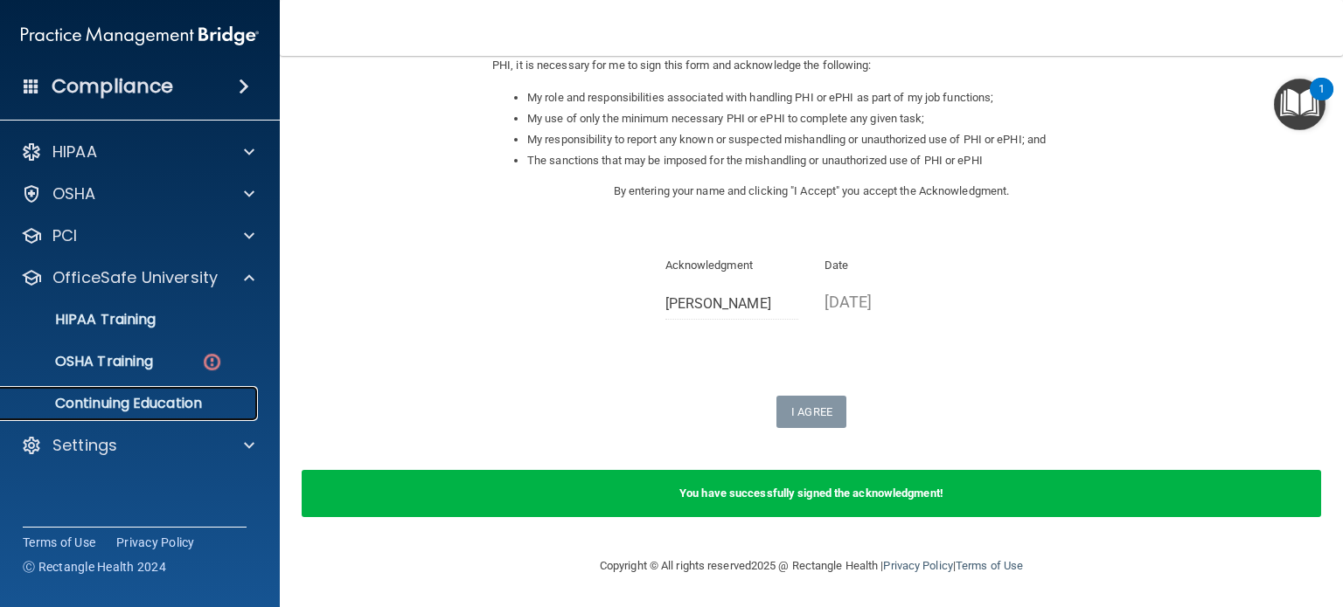
click at [173, 389] on link "Continuing Education" at bounding box center [120, 403] width 275 height 35
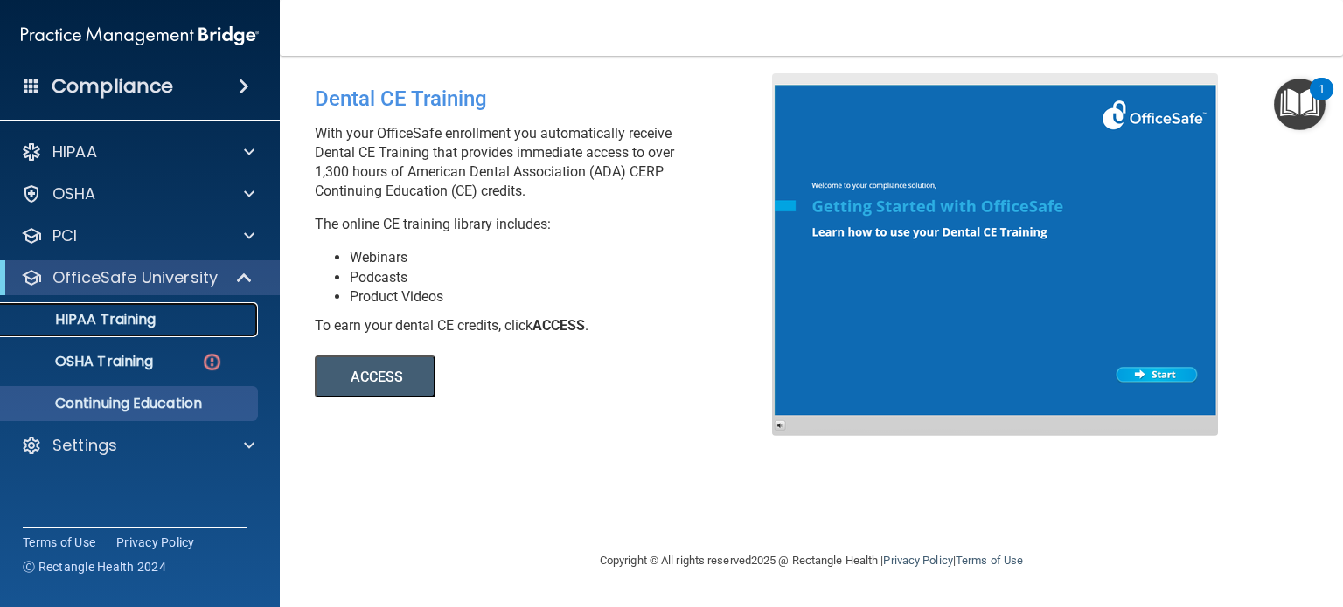
click at [177, 333] on link "HIPAA Training" at bounding box center [120, 319] width 275 height 35
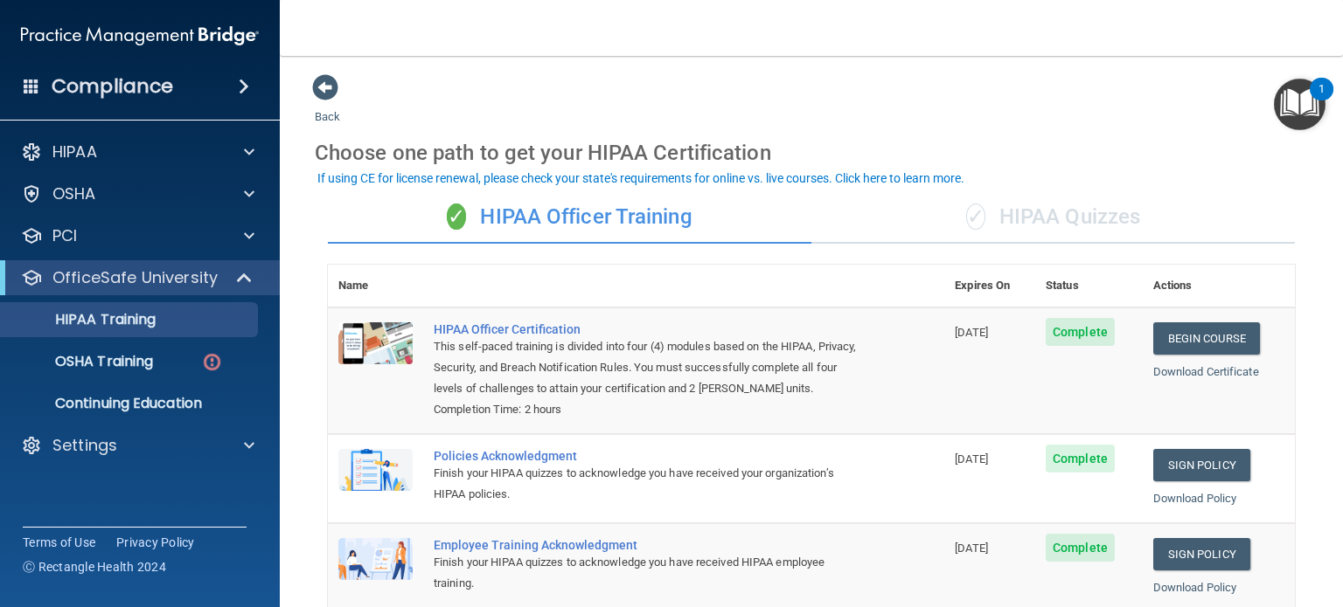
click at [244, 76] on span at bounding box center [244, 86] width 10 height 21
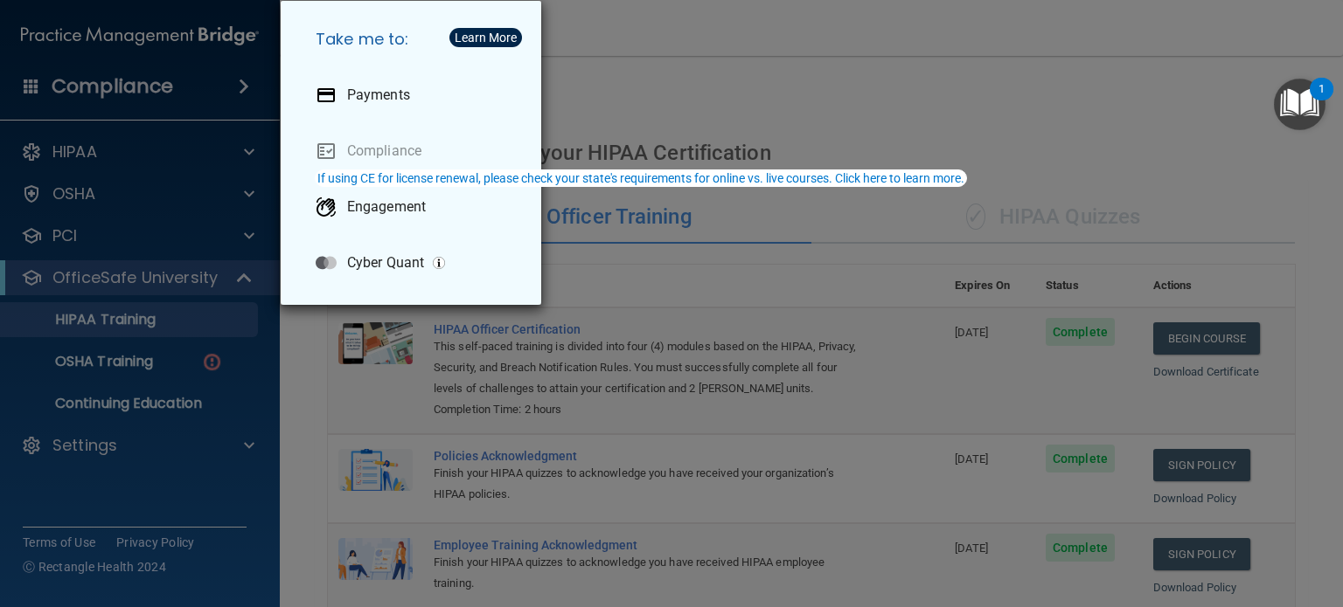
click at [623, 70] on div "Take me to: Payments Compliance Engagement Cyber Quant" at bounding box center [671, 303] width 1343 height 607
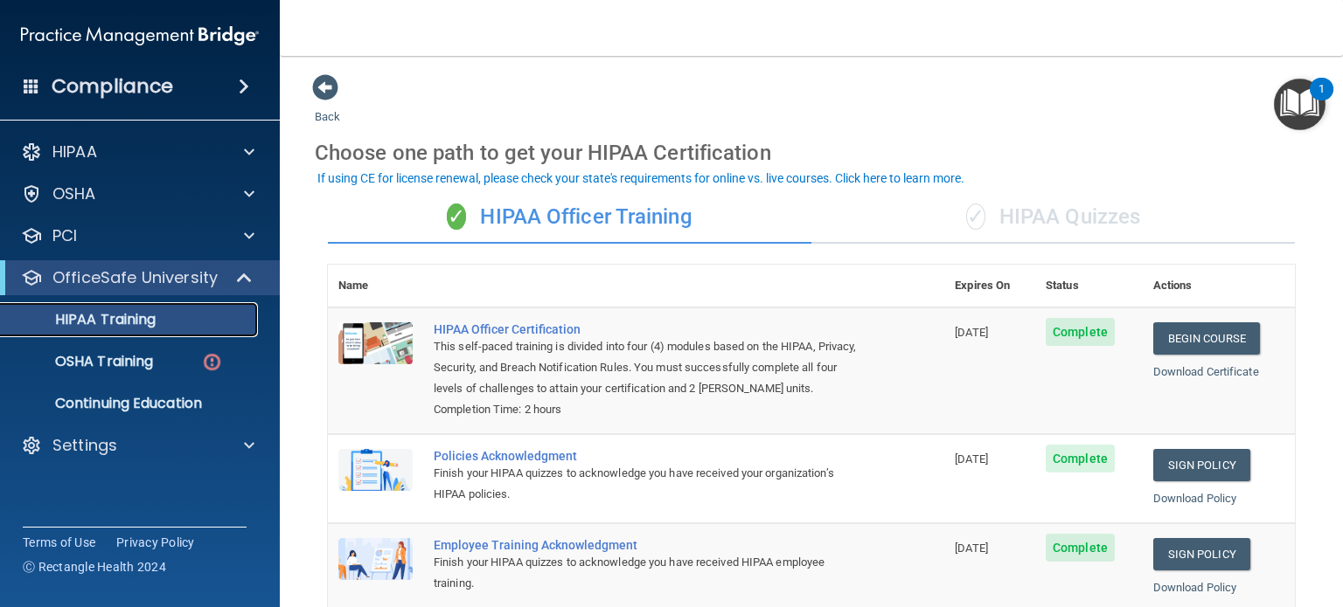
click at [184, 323] on div "HIPAA Training" at bounding box center [130, 319] width 239 height 17
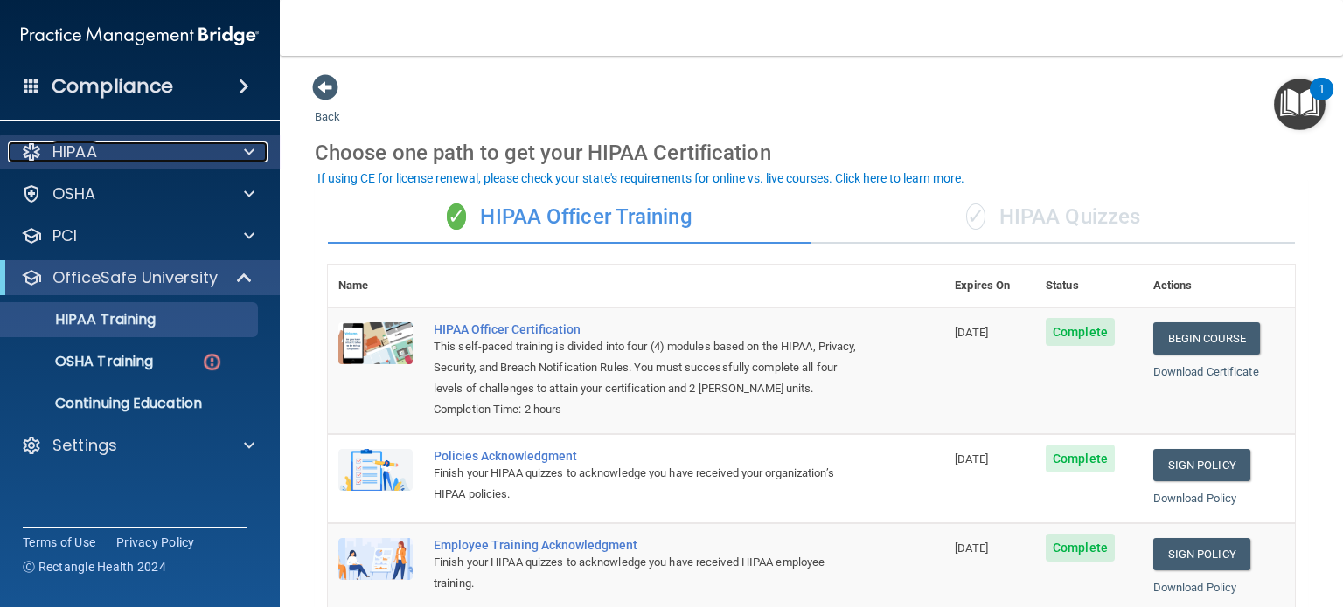
click at [250, 153] on span at bounding box center [249, 152] width 10 height 21
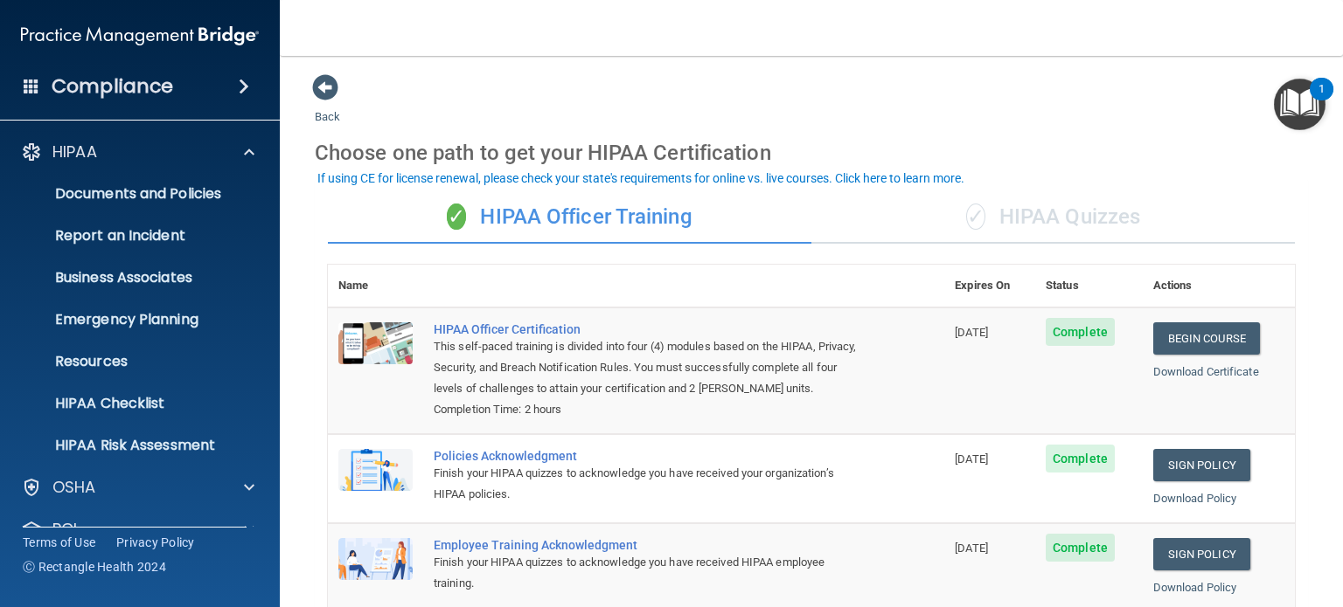
click at [36, 83] on span at bounding box center [32, 86] width 16 height 16
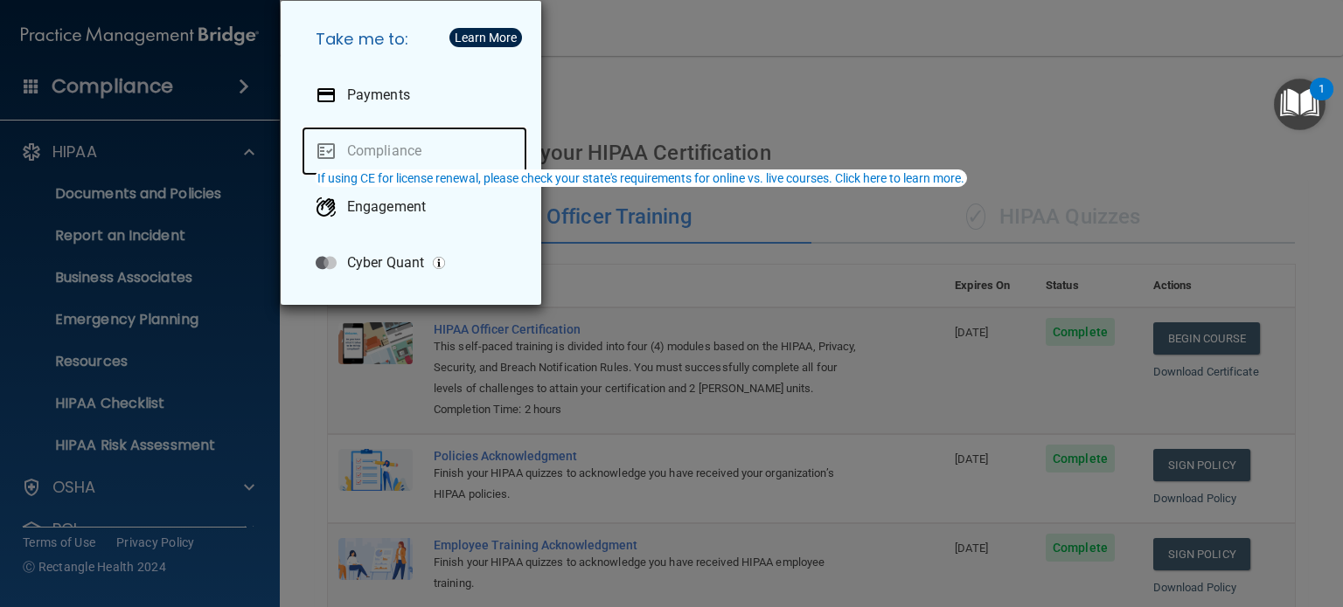
click at [371, 154] on link "Compliance" at bounding box center [415, 151] width 226 height 49
click at [228, 97] on div "Take me to: Payments Compliance Engagement Cyber Quant" at bounding box center [671, 303] width 1343 height 607
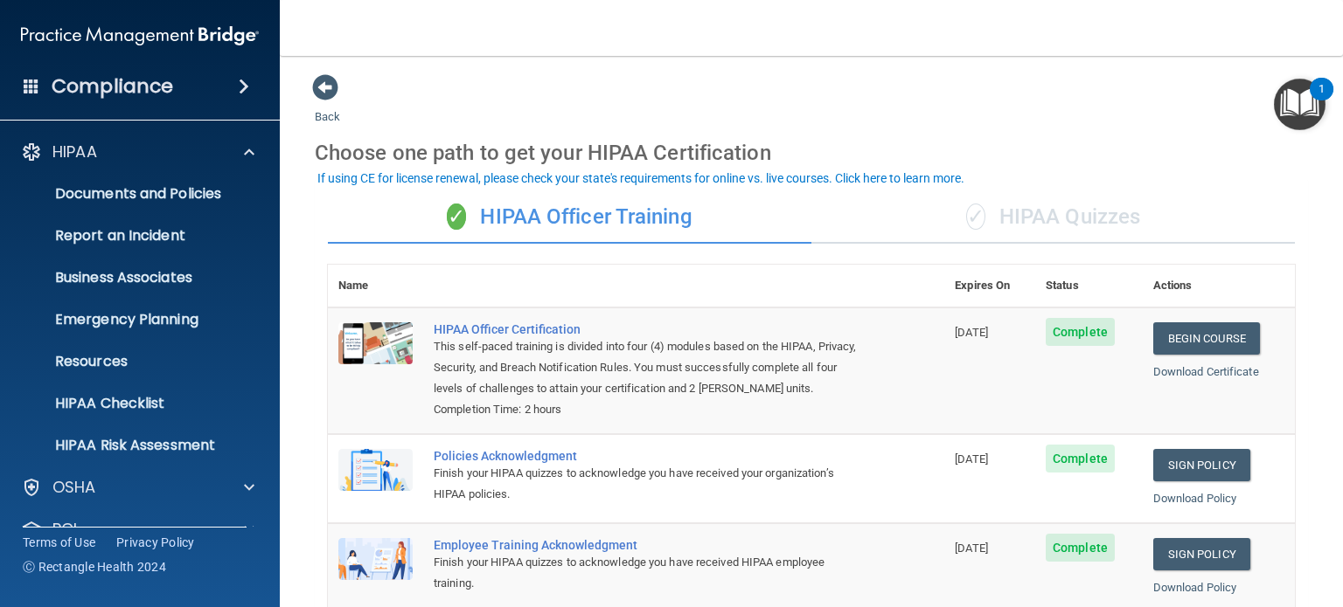
click at [1296, 109] on img "Open Resource Center, 1 new notification" at bounding box center [1300, 105] width 52 height 52
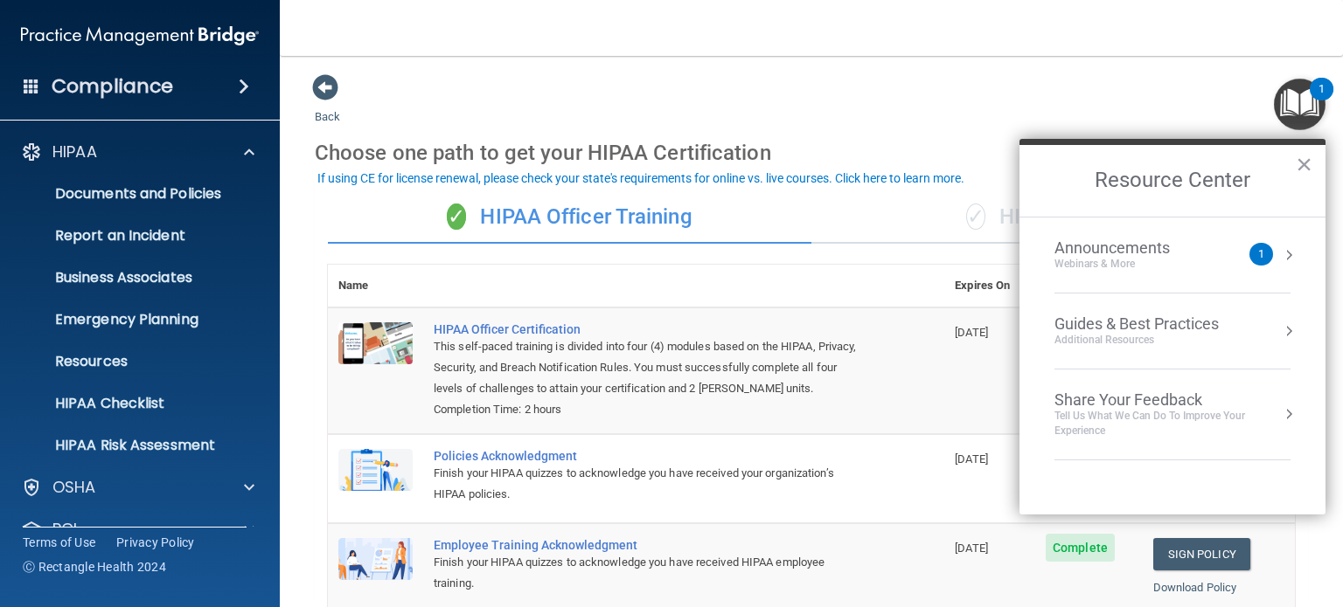
click at [1179, 139] on div "Resource Center ×" at bounding box center [1172, 178] width 306 height 78
click at [282, 211] on main "Back Choose one path to get your HIPAA Certification ✓ HIPAA Officer Training ✓…" at bounding box center [811, 332] width 1063 height 552
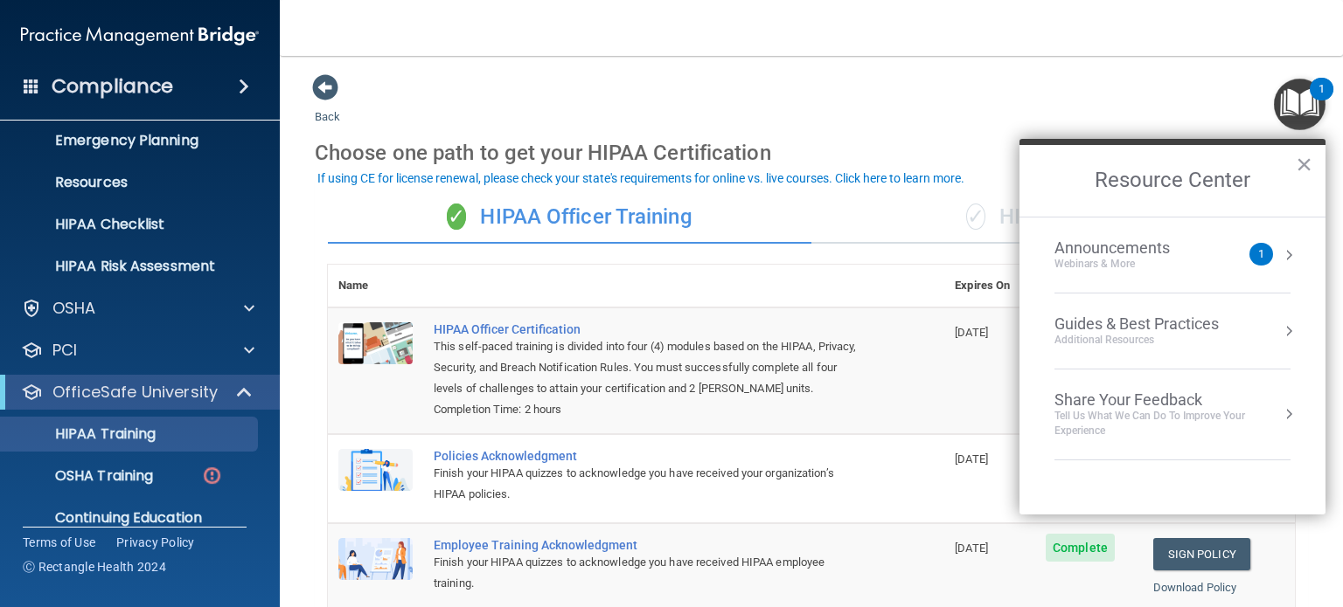
scroll to position [243, 0]
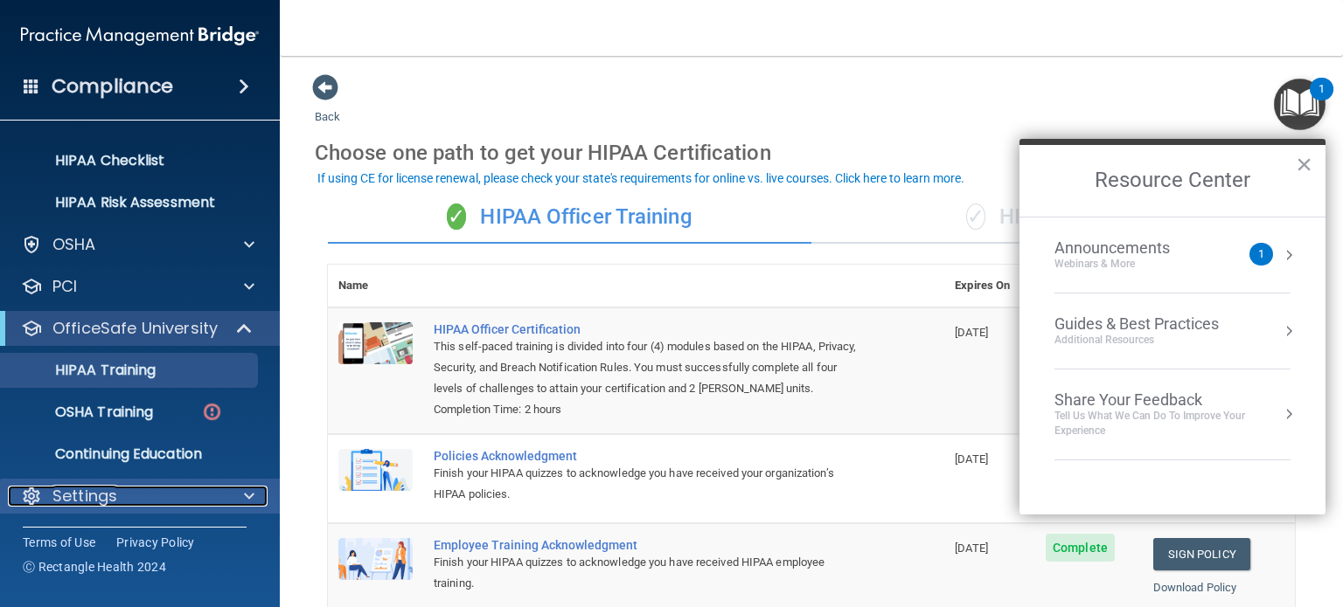
click at [244, 496] on span at bounding box center [249, 496] width 10 height 21
click at [67, 512] on div "Settings" at bounding box center [140, 496] width 281 height 35
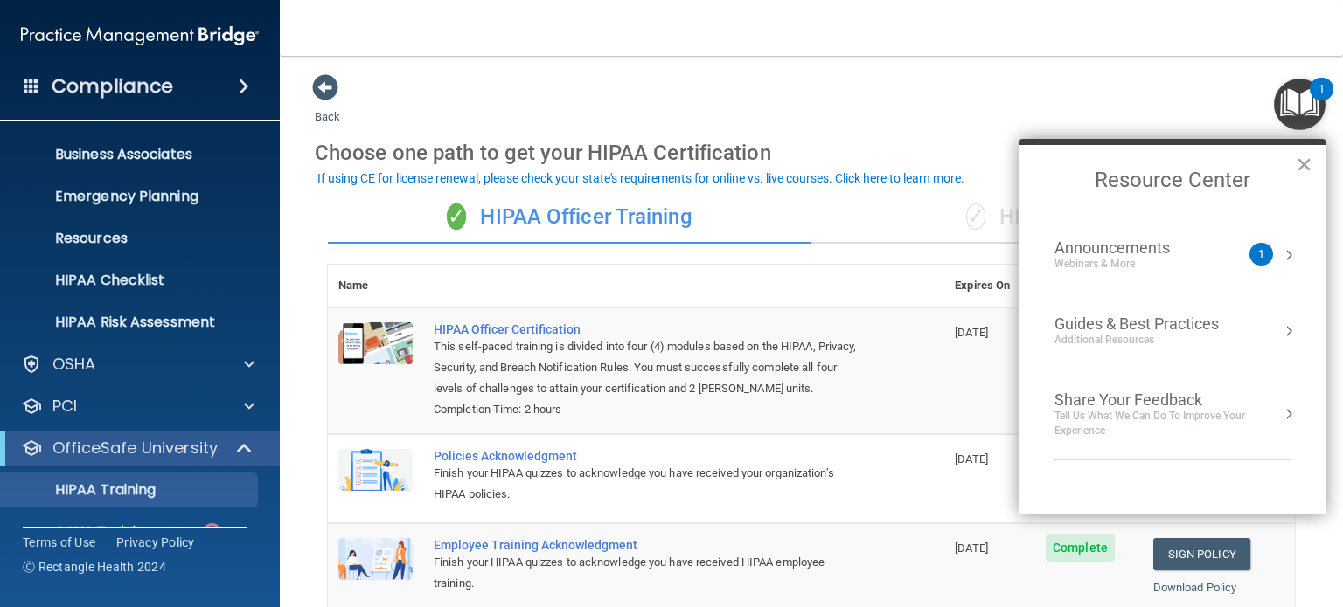
scroll to position [119, 0]
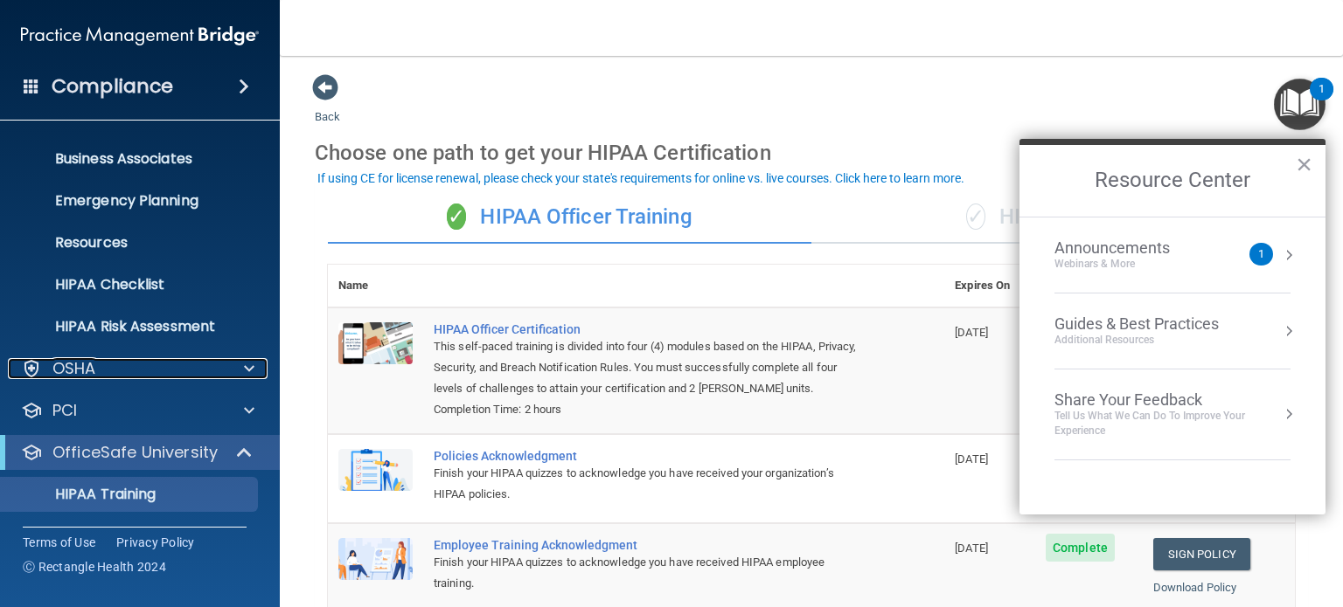
click at [259, 376] on div at bounding box center [247, 368] width 44 height 21
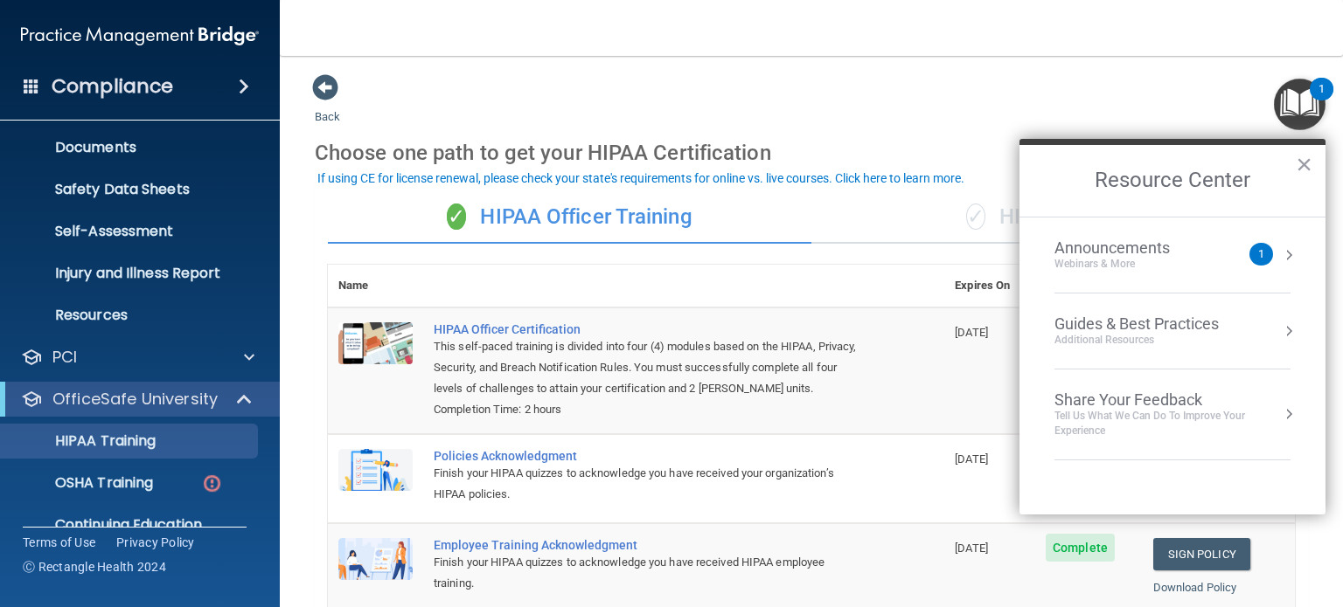
scroll to position [381, 0]
click at [252, 357] on span at bounding box center [249, 357] width 10 height 21
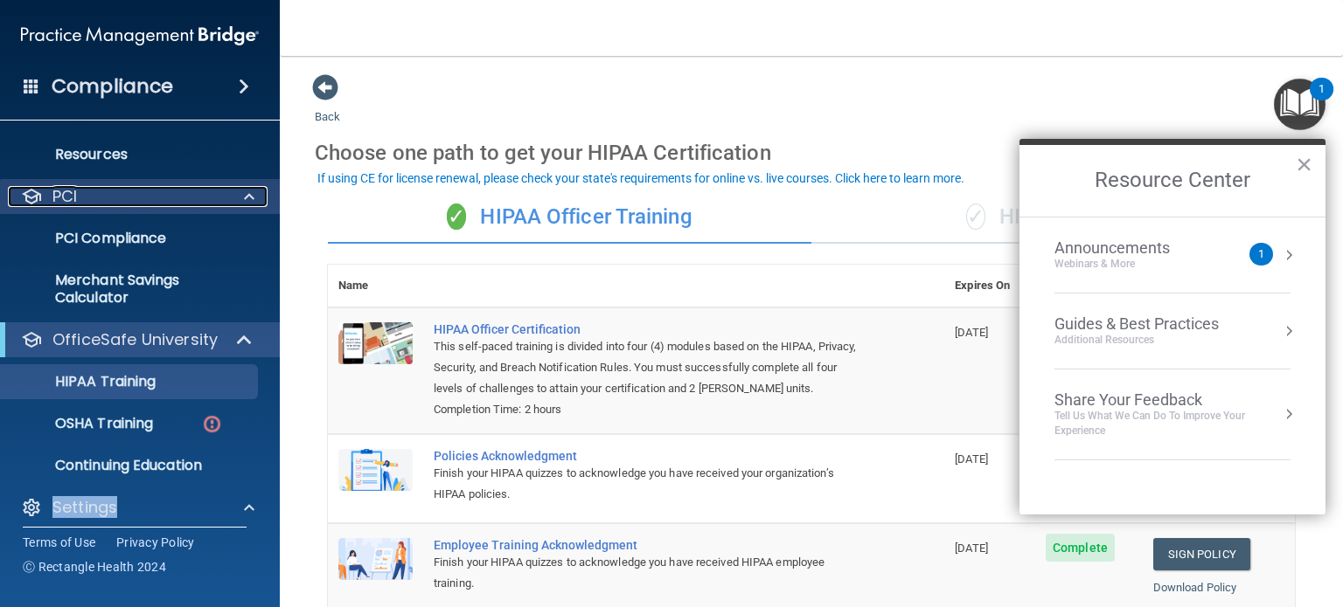
scroll to position [544, 0]
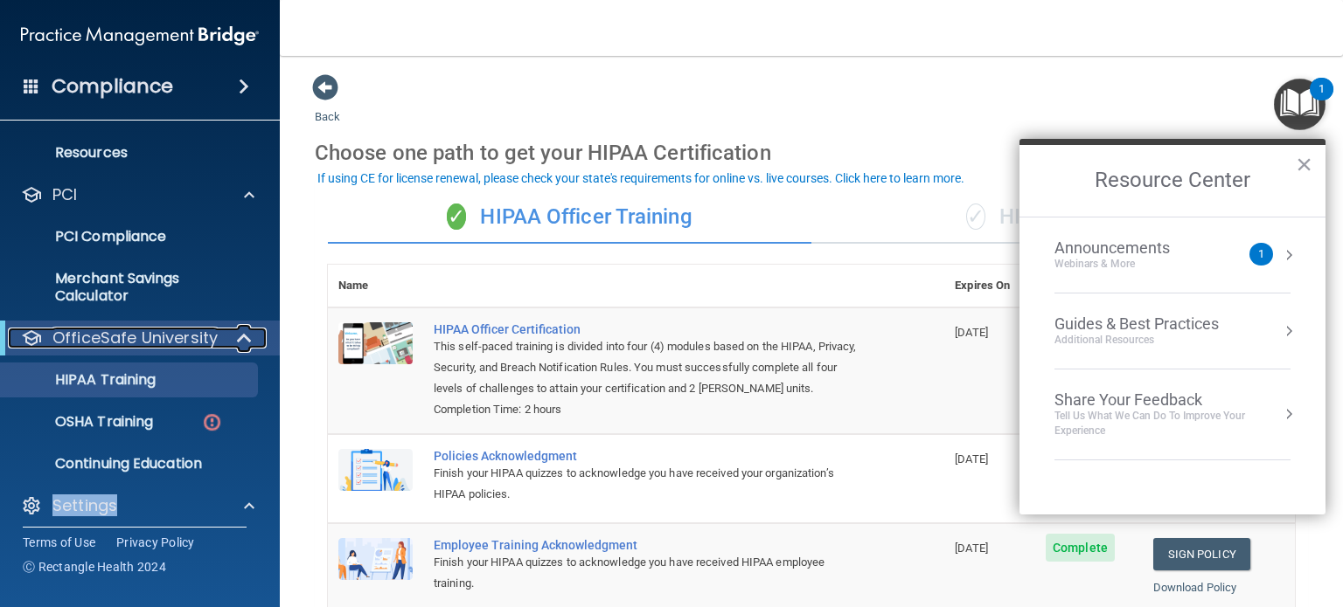
click at [240, 345] on span at bounding box center [246, 338] width 15 height 21
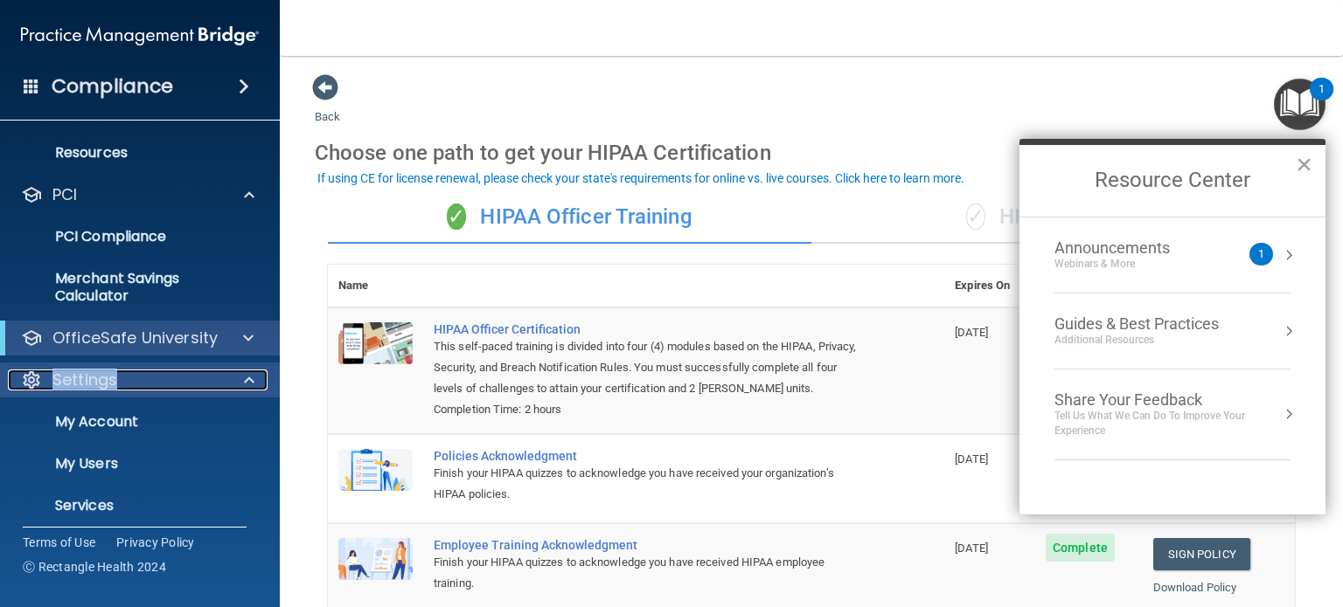
click at [248, 385] on span at bounding box center [249, 380] width 10 height 21
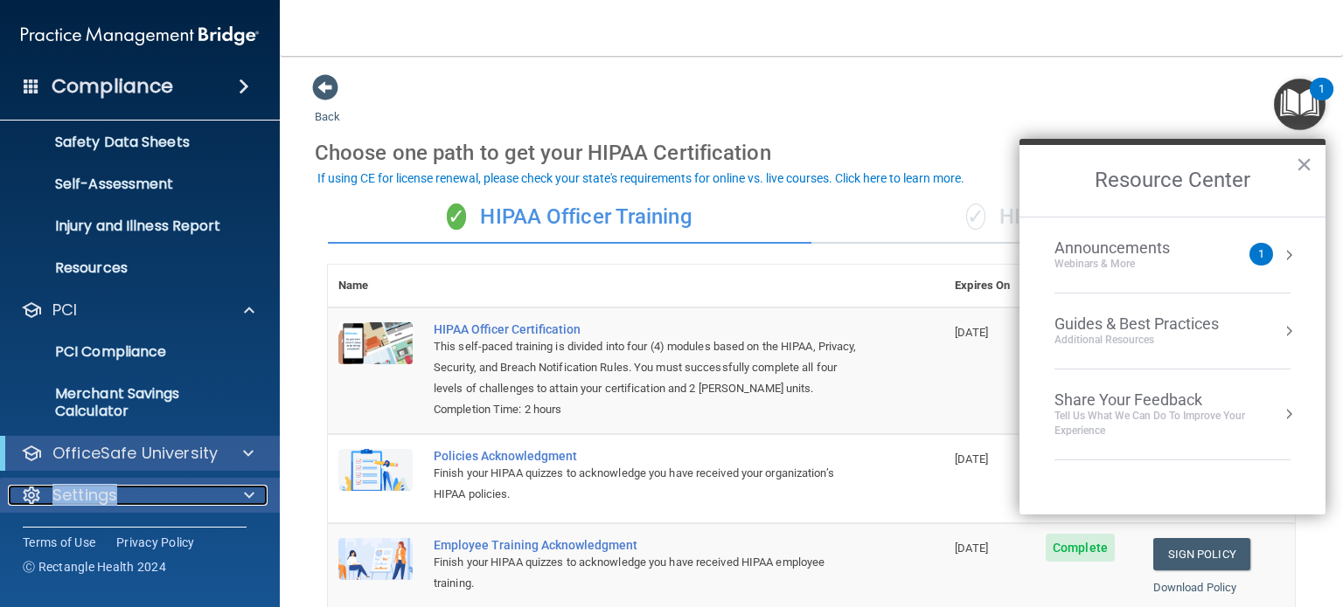
scroll to position [428, 0]
click at [248, 503] on span at bounding box center [249, 495] width 10 height 21
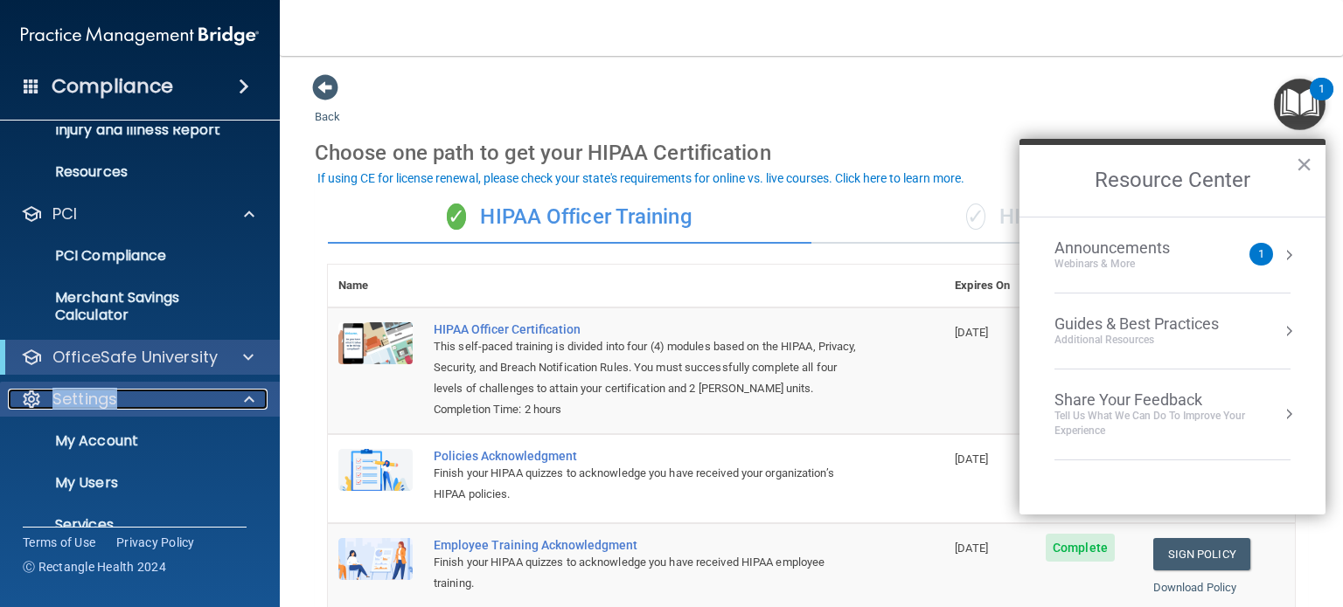
scroll to position [544, 0]
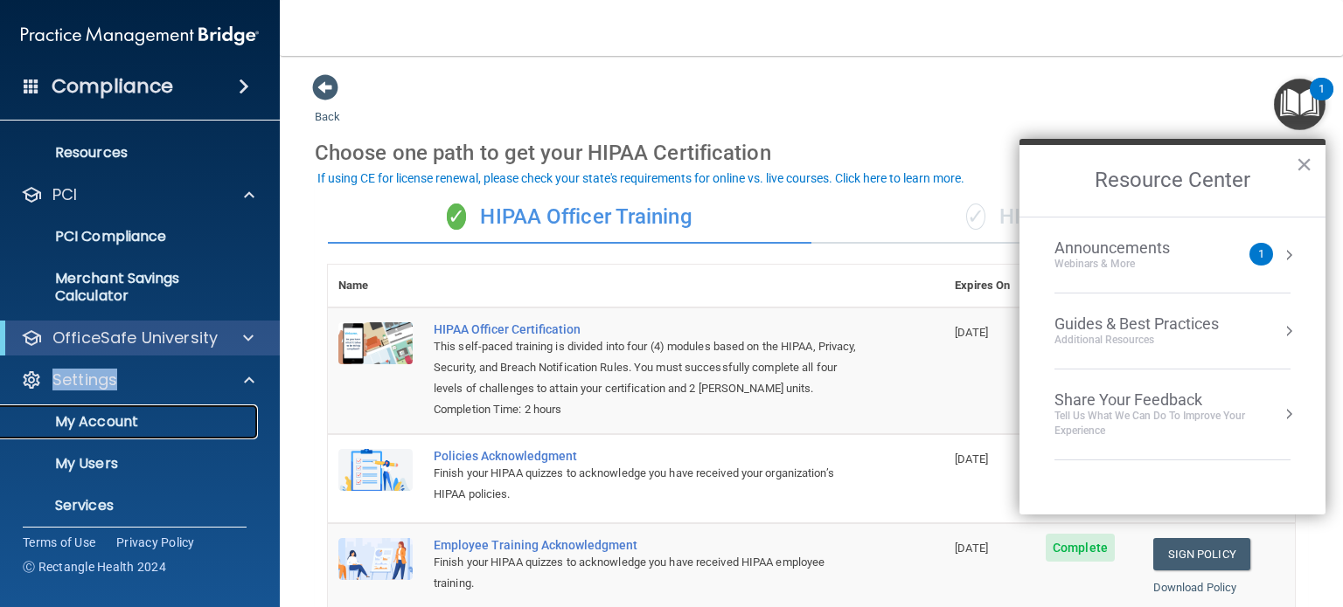
click at [169, 426] on p "My Account" at bounding box center [130, 421] width 239 height 17
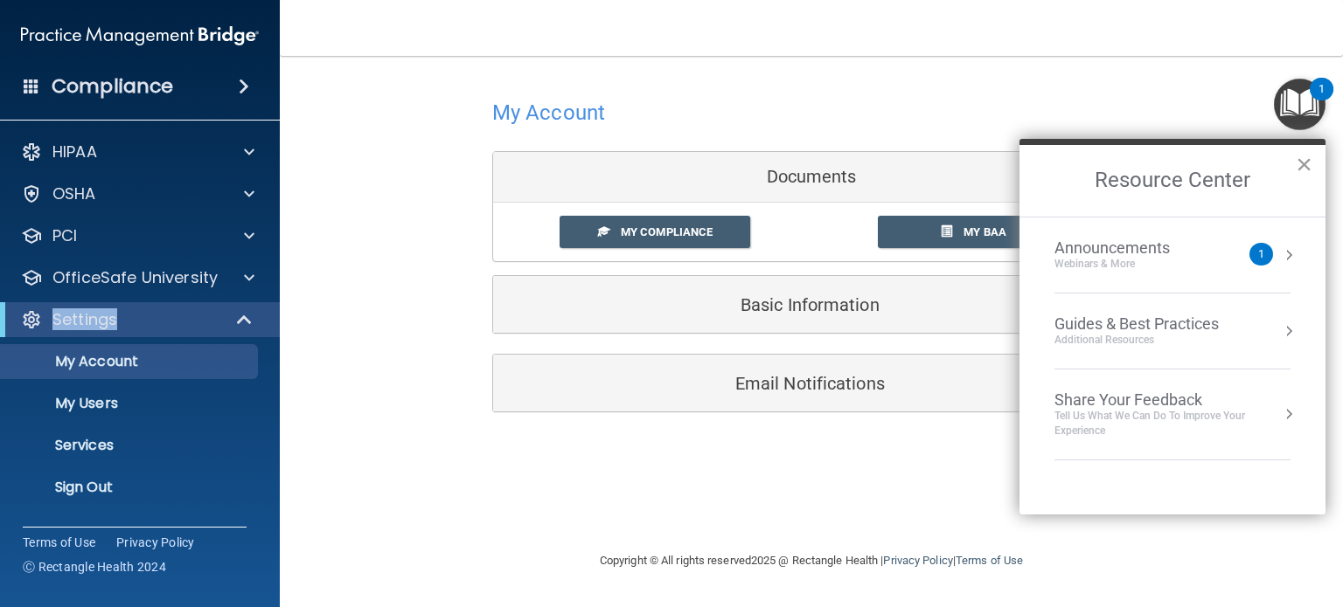
click at [1305, 165] on button "×" at bounding box center [1303, 164] width 17 height 28
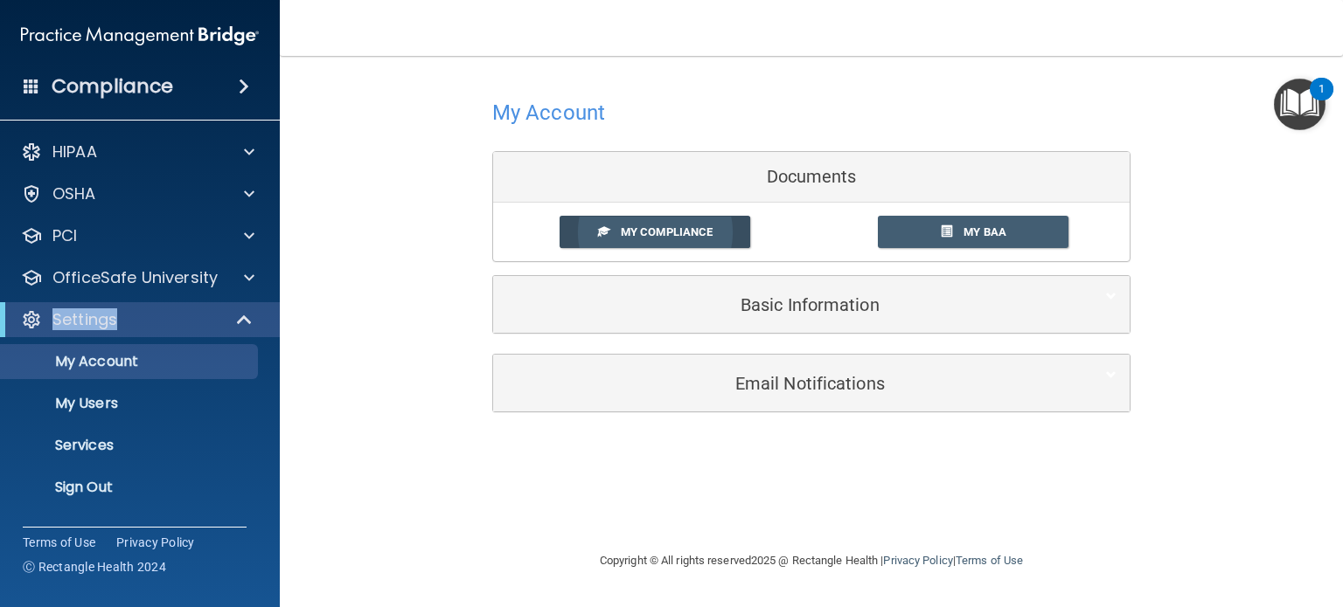
click at [715, 238] on link "My Compliance" at bounding box center [654, 232] width 191 height 32
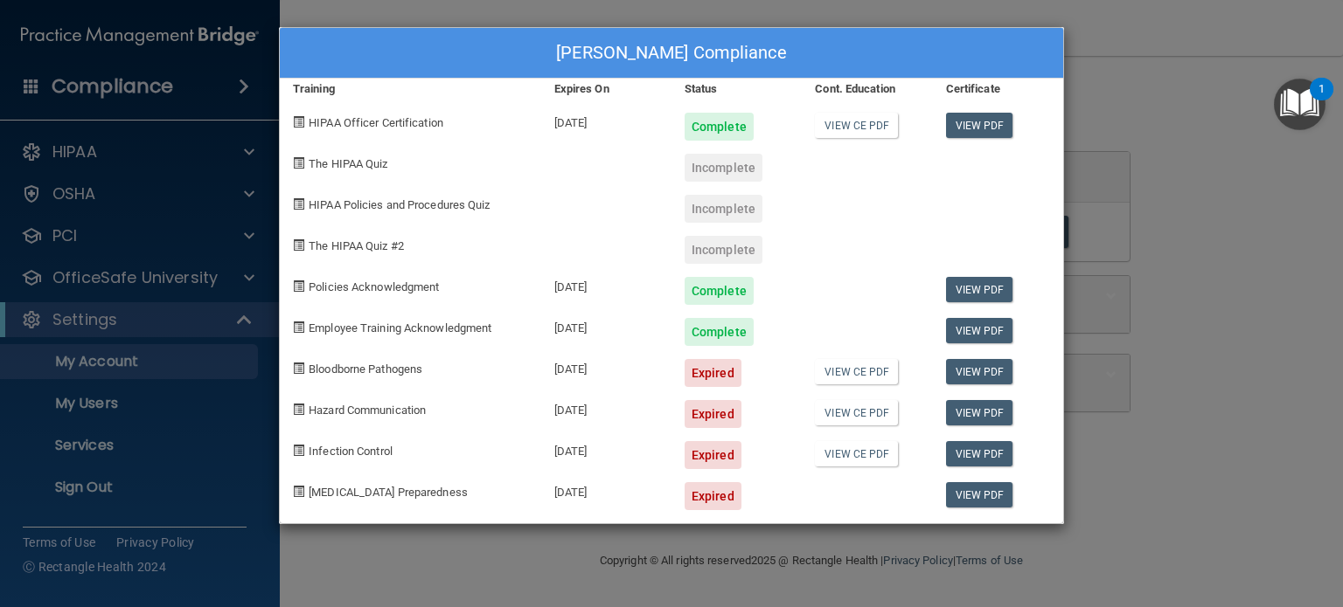
click at [1147, 114] on div "[PERSON_NAME] Compliance Training Expires On Status Cont. Education Certificate…" at bounding box center [671, 303] width 1343 height 607
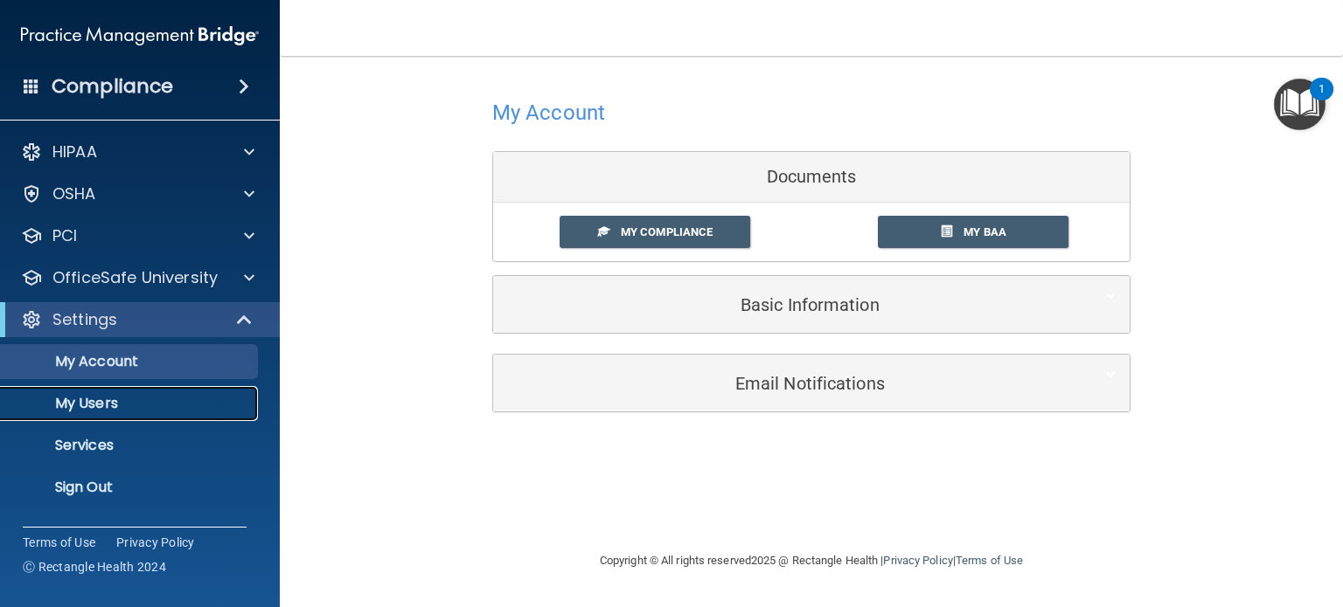
click at [128, 409] on p "My Users" at bounding box center [130, 403] width 239 height 17
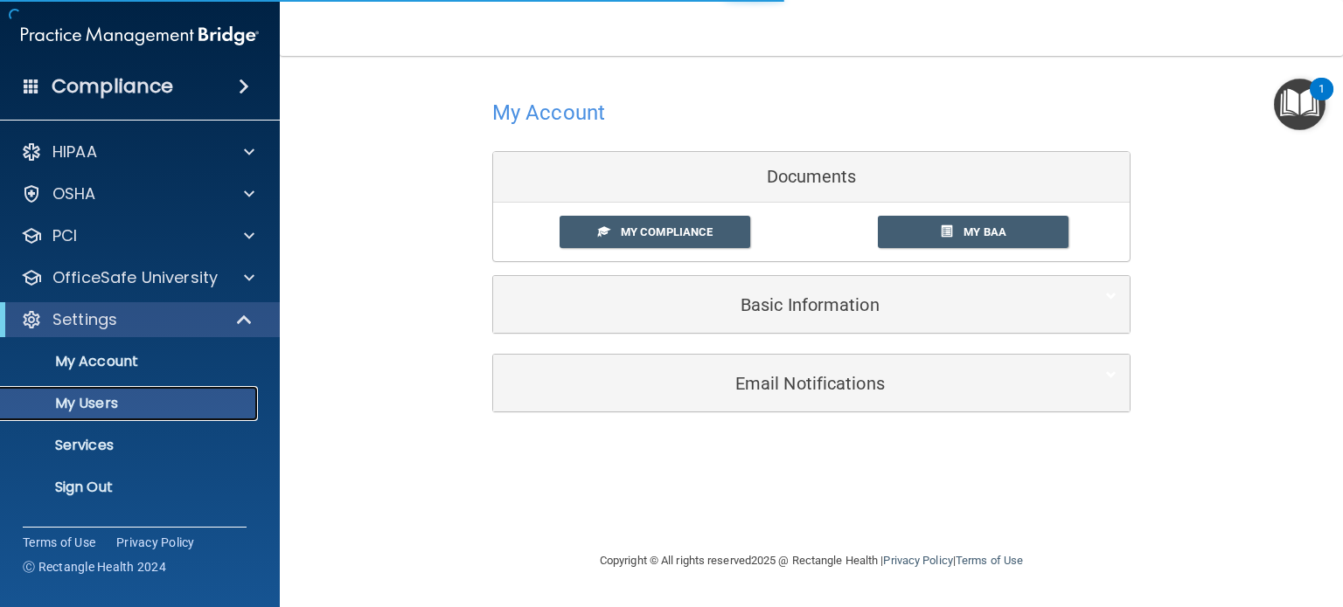
select select "20"
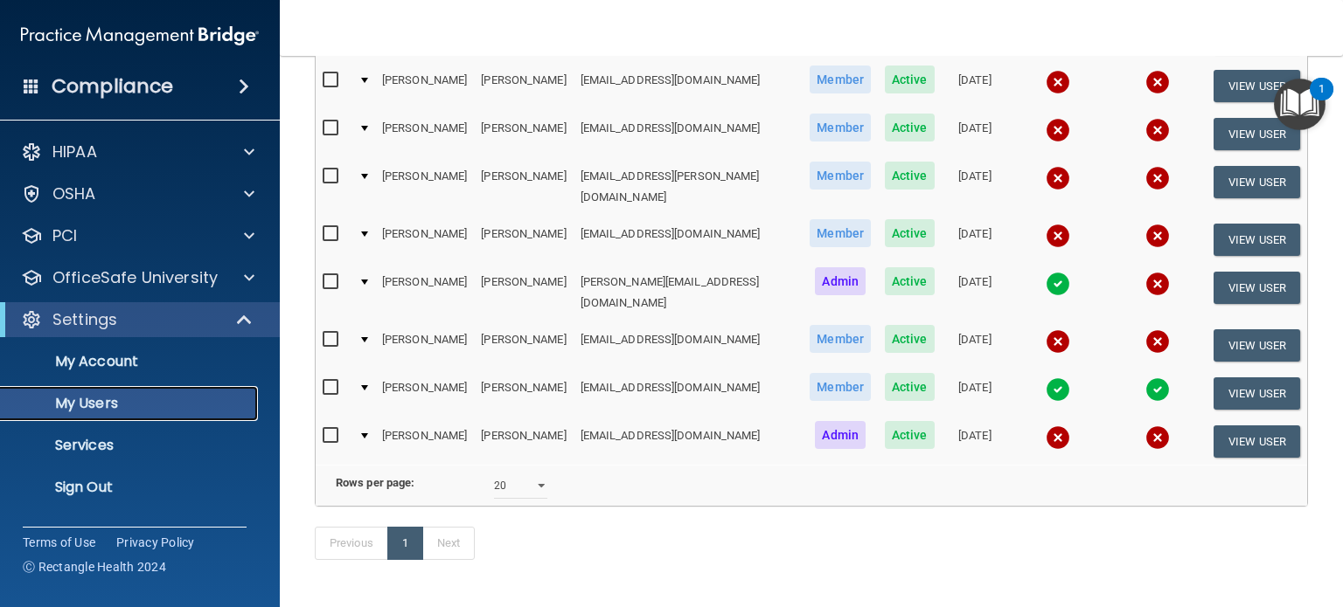
scroll to position [292, 0]
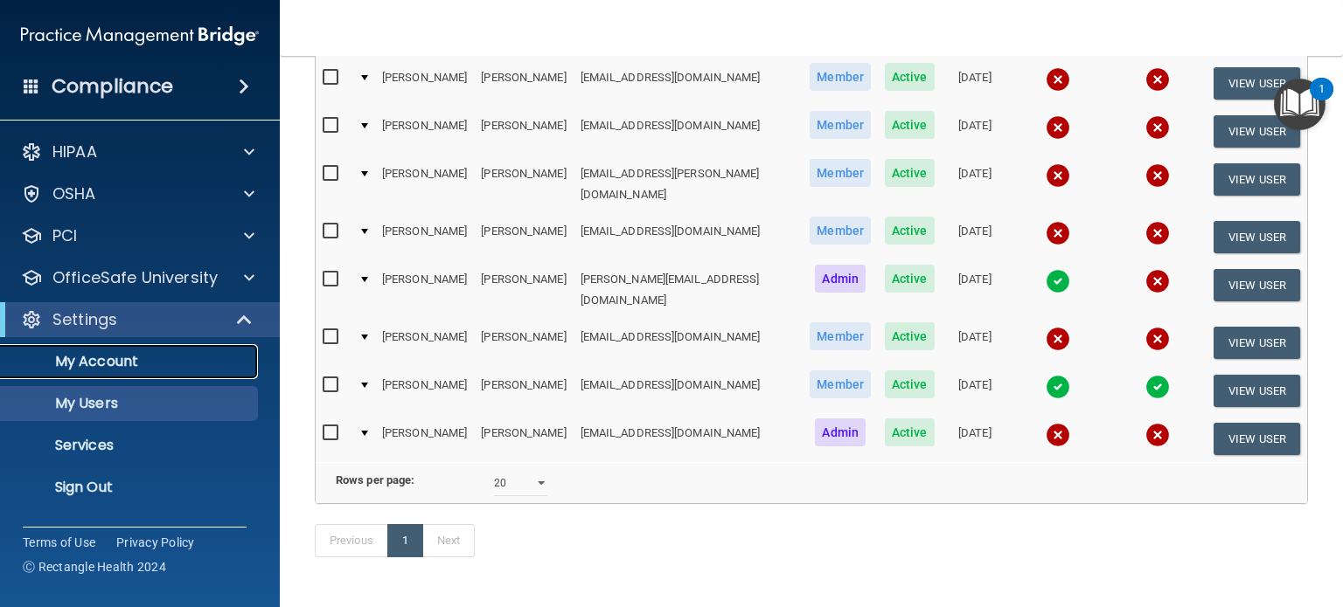
click at [126, 367] on p "My Account" at bounding box center [130, 361] width 239 height 17
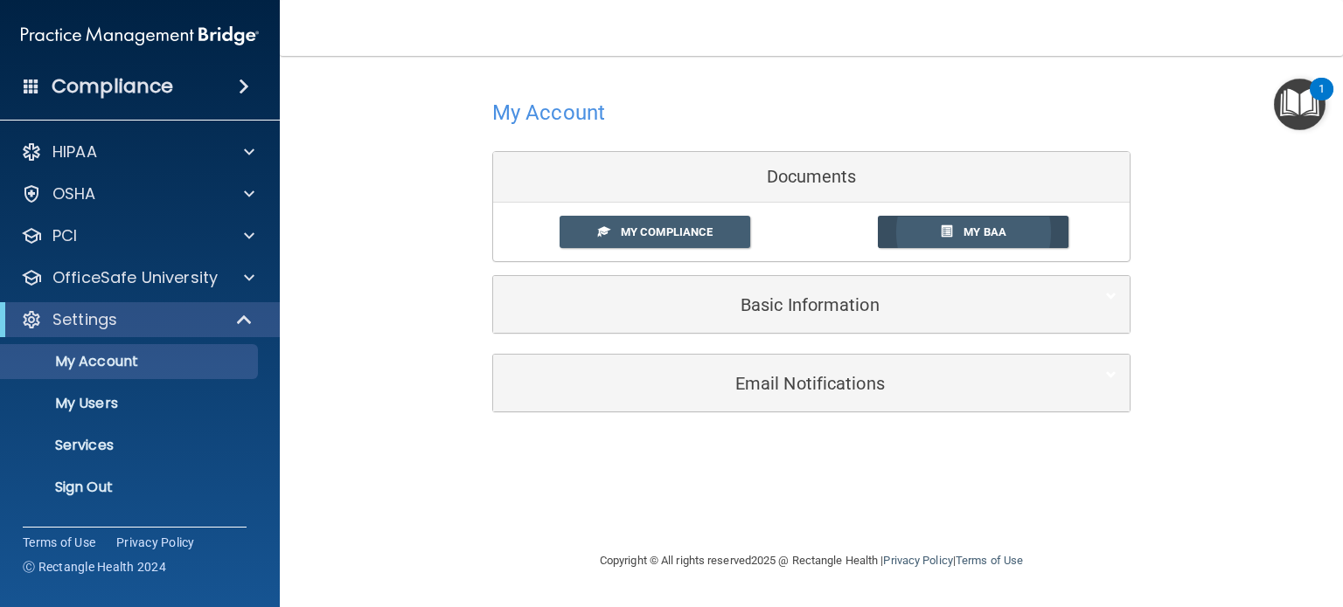
click at [947, 239] on link "My BAA" at bounding box center [973, 232] width 191 height 32
click at [128, 300] on div "HIPAA Documents and Policies Report an Incident Business Associates Emergency P…" at bounding box center [140, 324] width 281 height 392
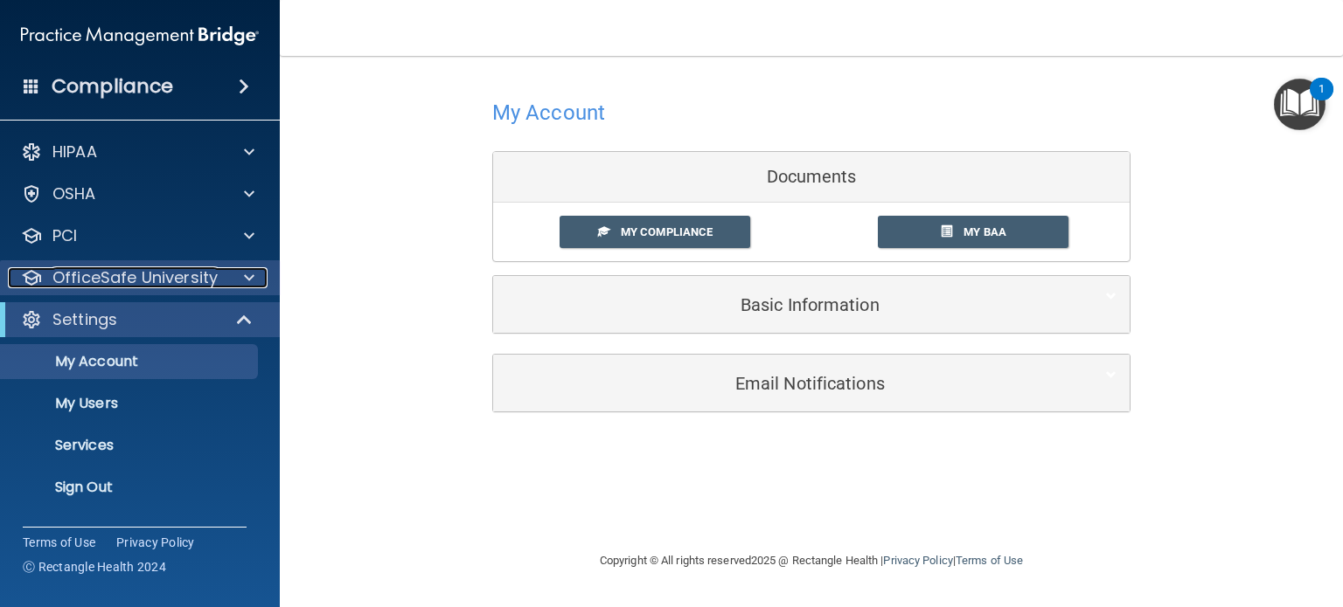
click at [225, 288] on div at bounding box center [247, 277] width 44 height 21
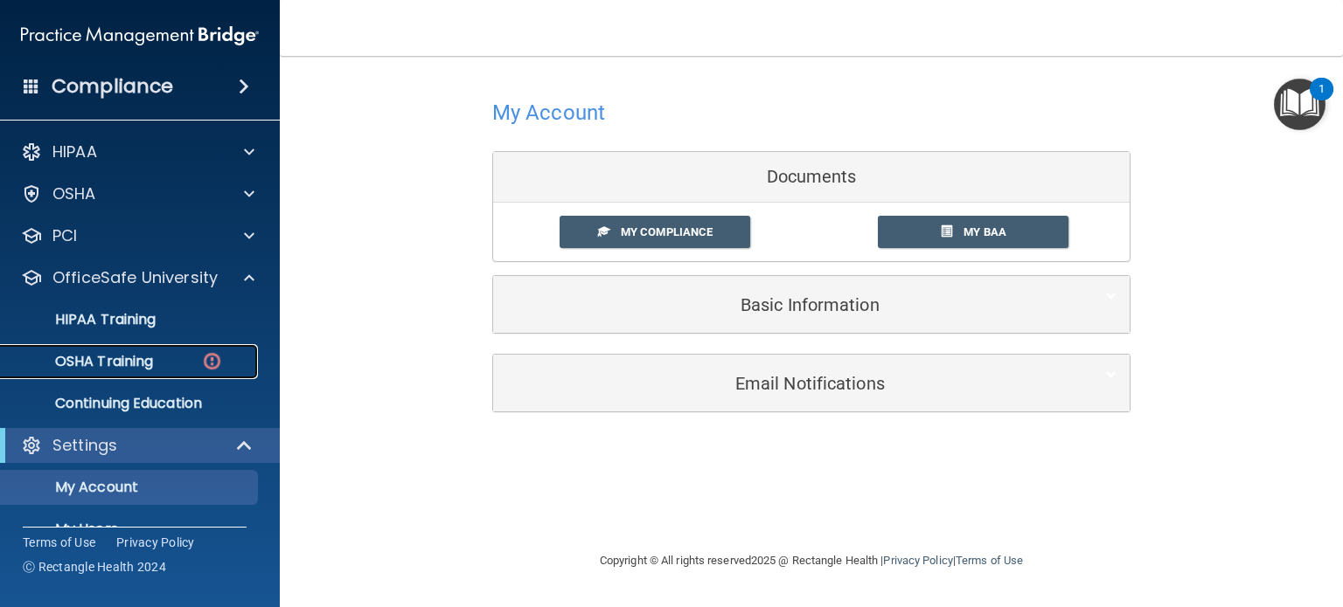
click at [211, 359] on img at bounding box center [212, 361] width 22 height 22
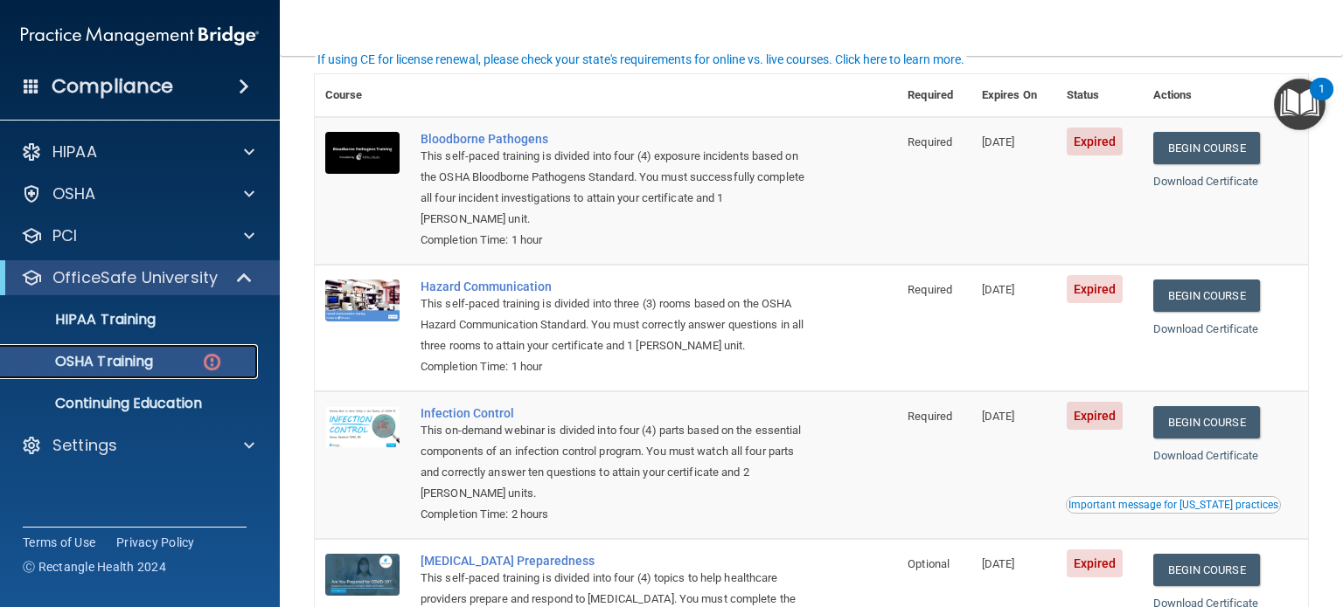
scroll to position [133, 0]
